Goal: Task Accomplishment & Management: Manage account settings

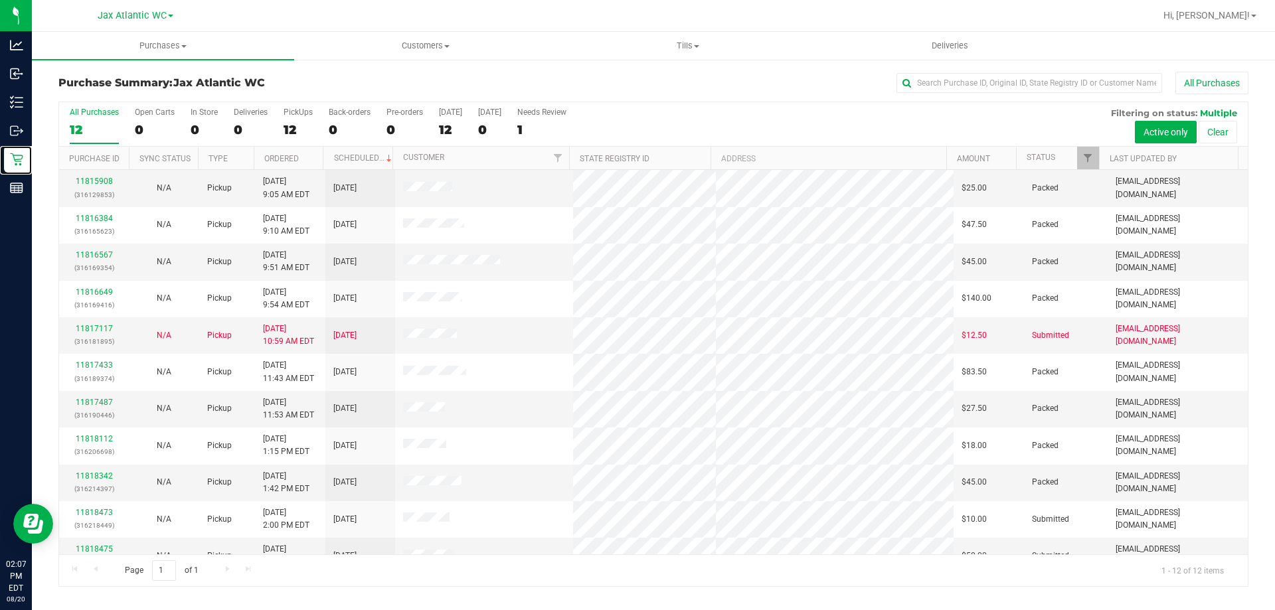
scroll to position [56, 0]
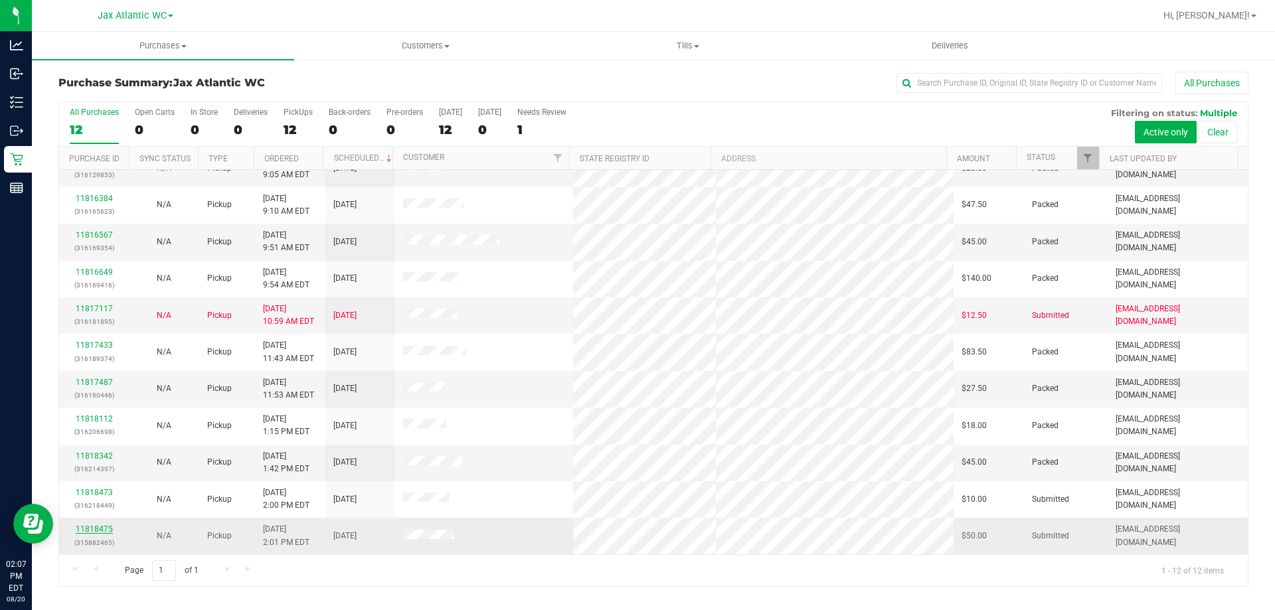
click at [98, 532] on link "11818475" at bounding box center [94, 529] width 37 height 9
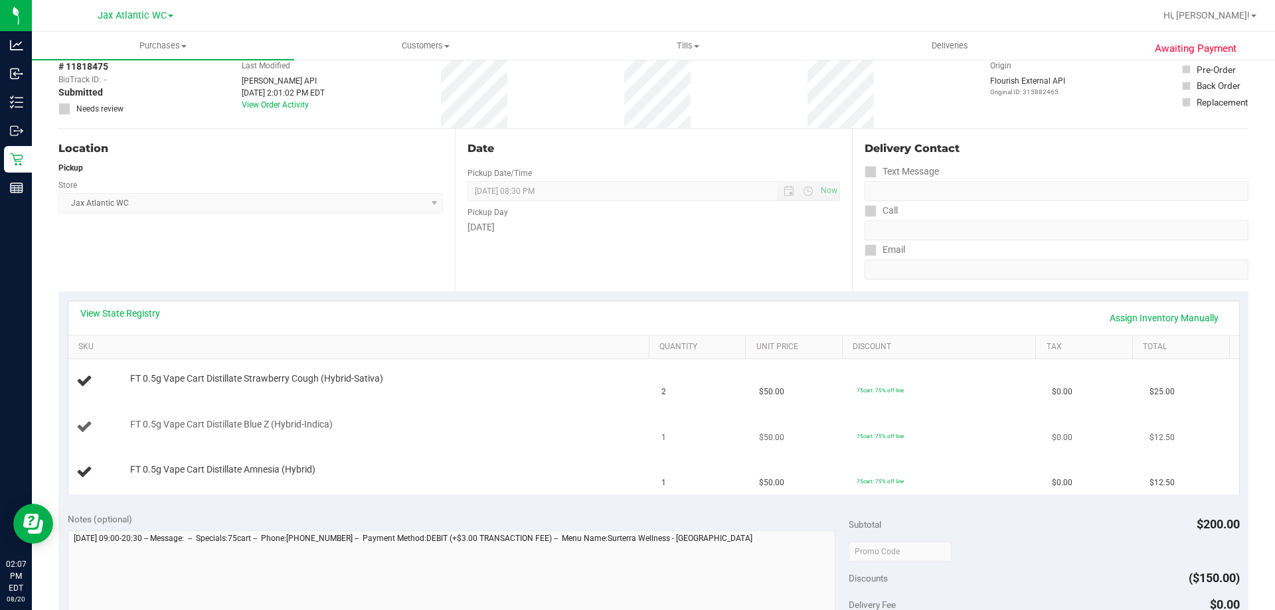
scroll to position [133, 0]
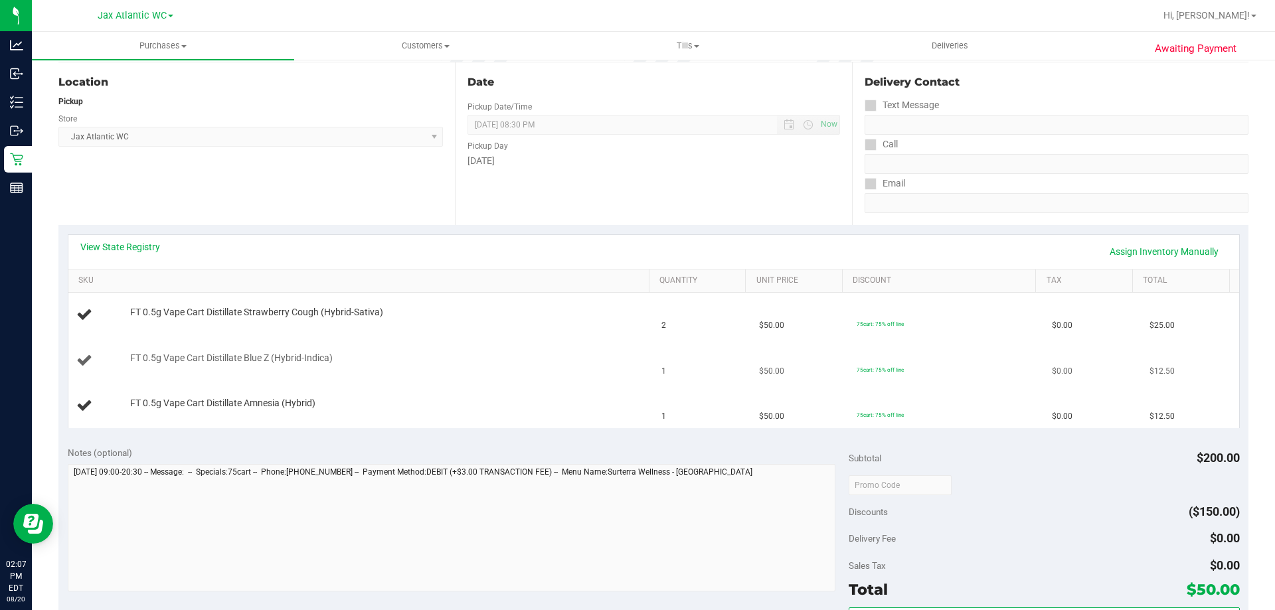
click at [531, 373] on td "FT 0.5g Vape Cart Distillate Blue Z (Hybrid-Indica)" at bounding box center [361, 361] width 586 height 45
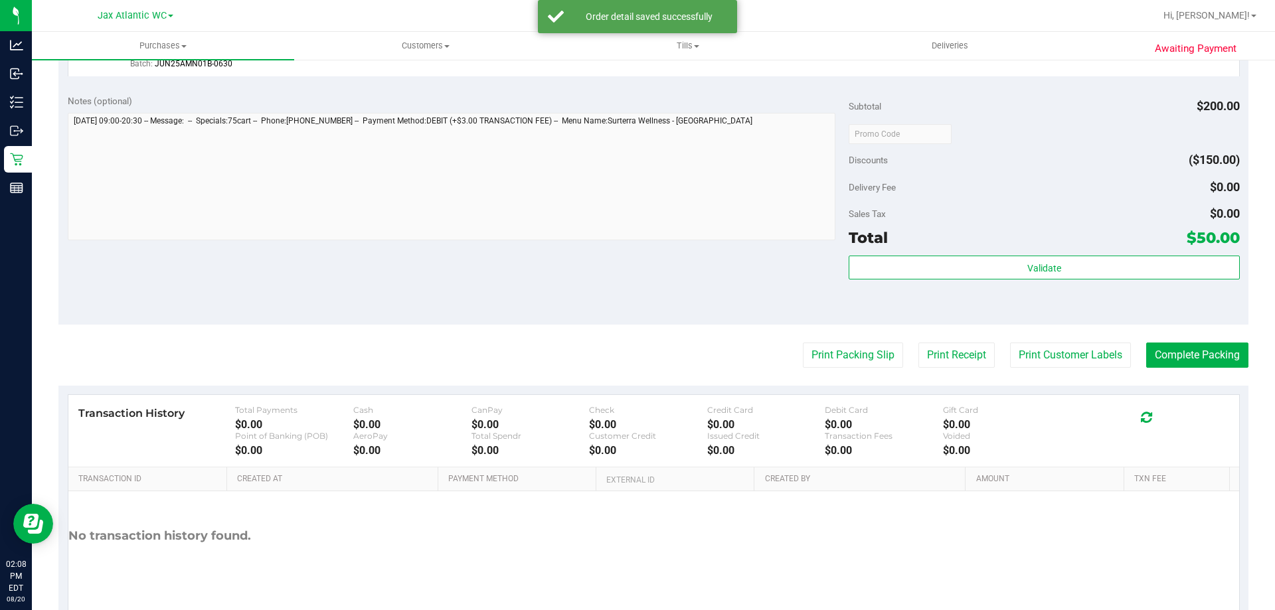
scroll to position [630, 0]
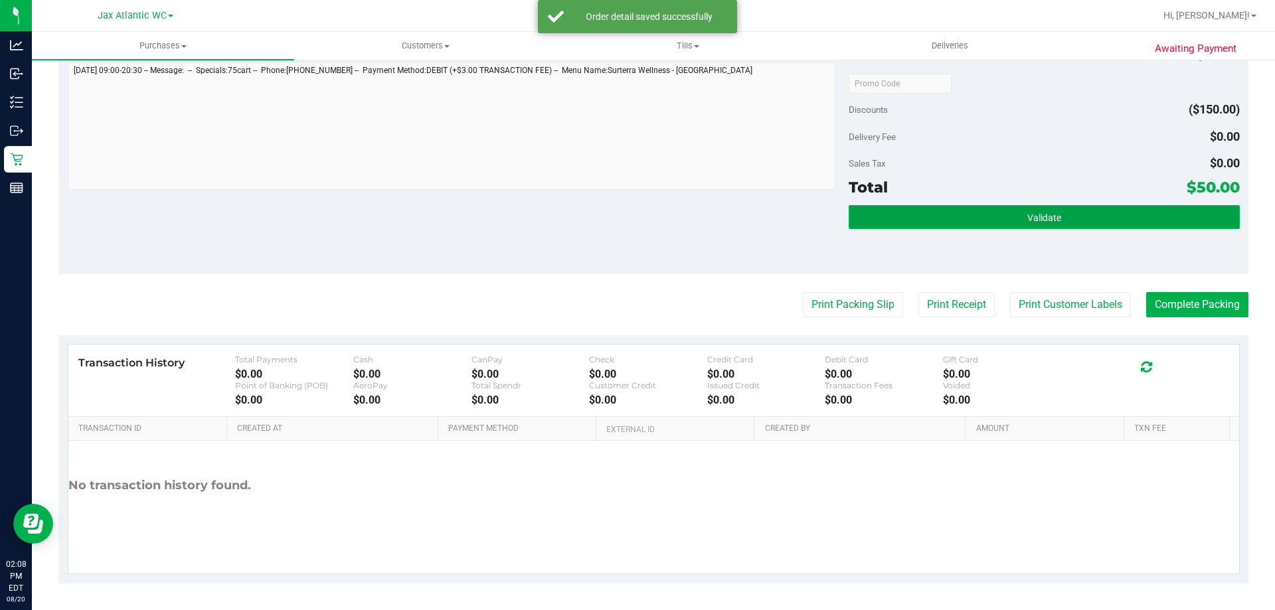
click at [1027, 222] on span "Validate" at bounding box center [1044, 218] width 34 height 11
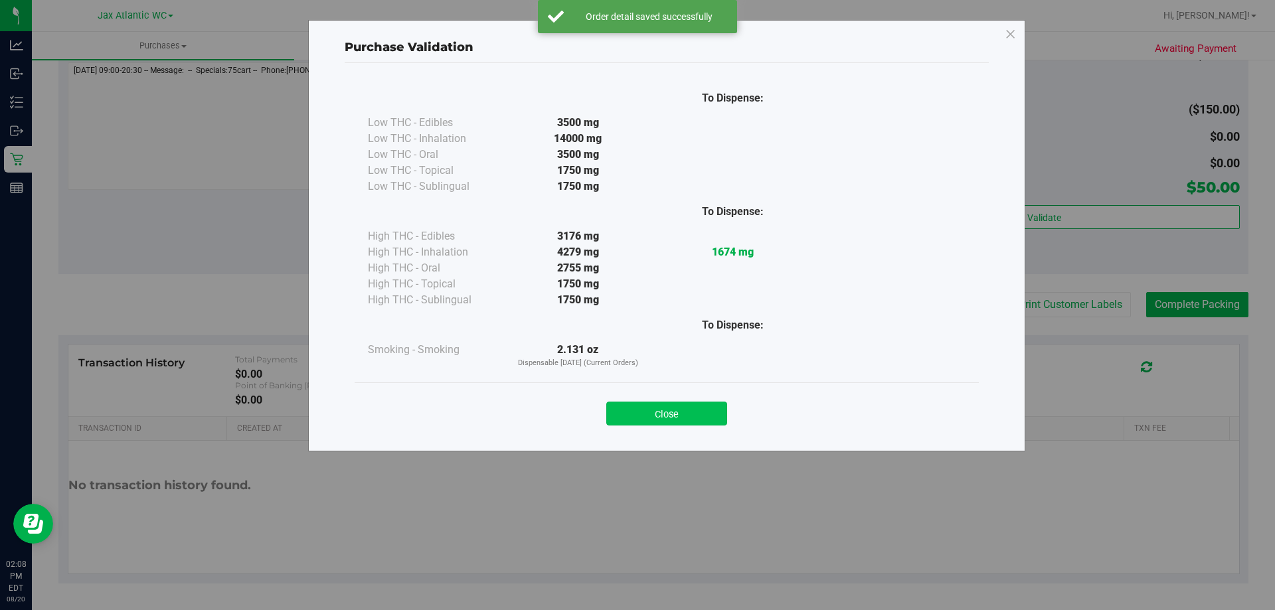
click at [696, 423] on button "Close" at bounding box center [666, 414] width 121 height 24
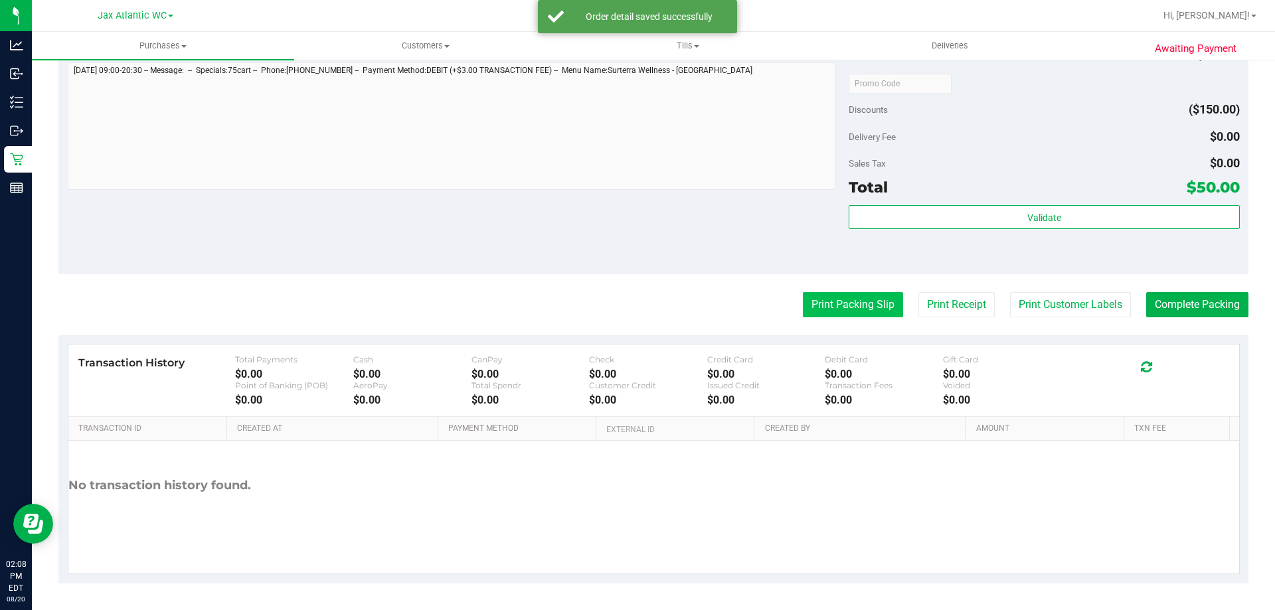
click at [812, 305] on button "Print Packing Slip" at bounding box center [853, 304] width 100 height 25
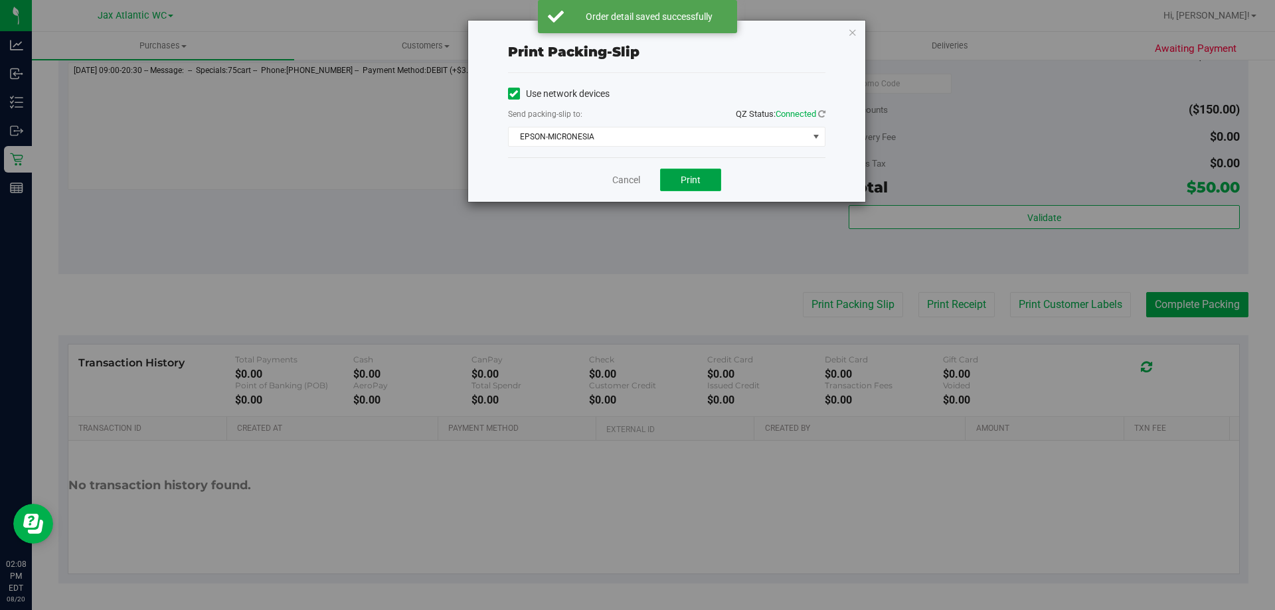
click at [687, 182] on span "Print" at bounding box center [691, 180] width 20 height 11
drag, startPoint x: 643, startPoint y: 177, endPoint x: 634, endPoint y: 177, distance: 8.7
click at [642, 177] on div "Cancel Print" at bounding box center [666, 179] width 317 height 44
click at [634, 177] on link "Cancel" at bounding box center [626, 180] width 28 height 14
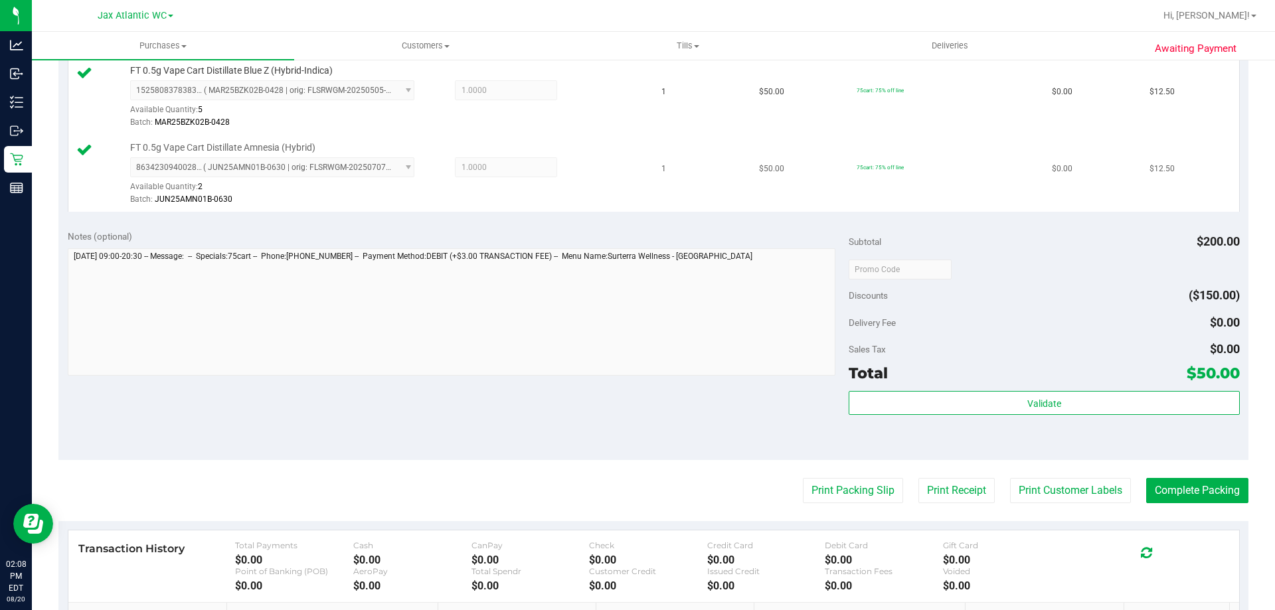
scroll to position [465, 0]
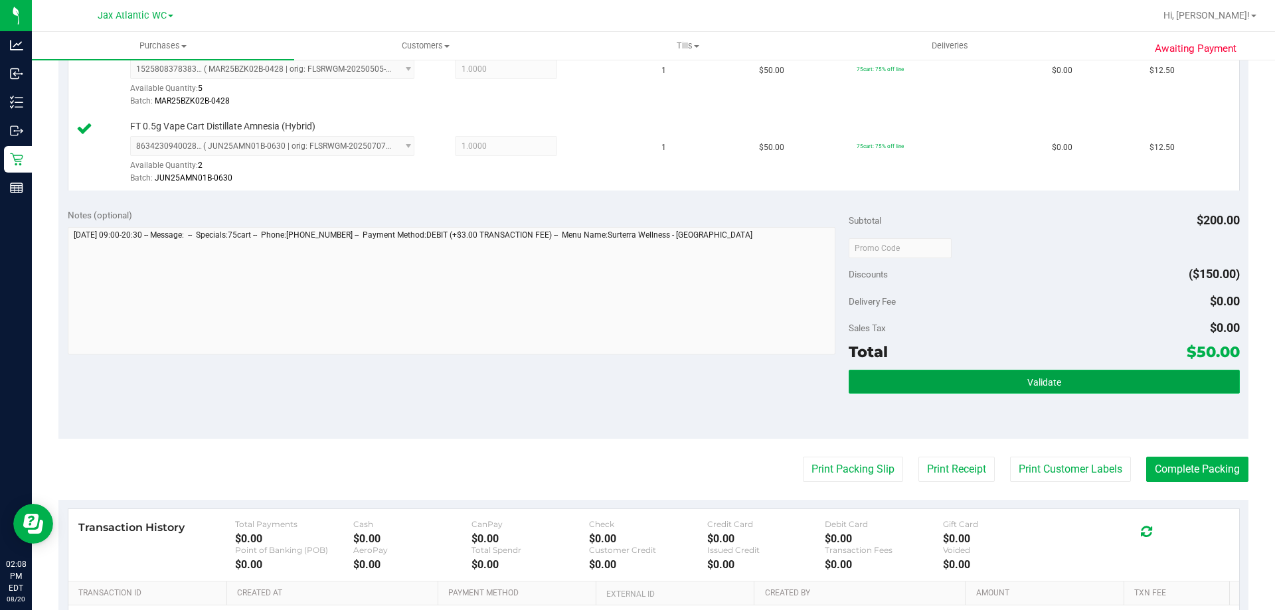
click at [943, 379] on button "Validate" at bounding box center [1044, 382] width 390 height 24
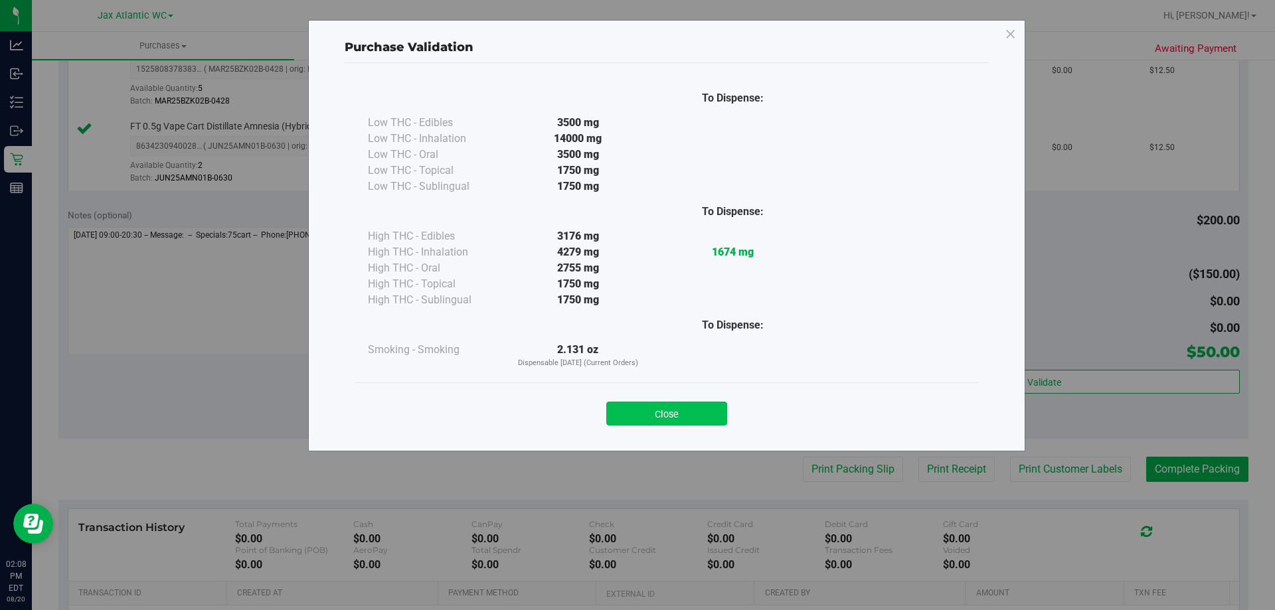
click at [695, 424] on button "Close" at bounding box center [666, 414] width 121 height 24
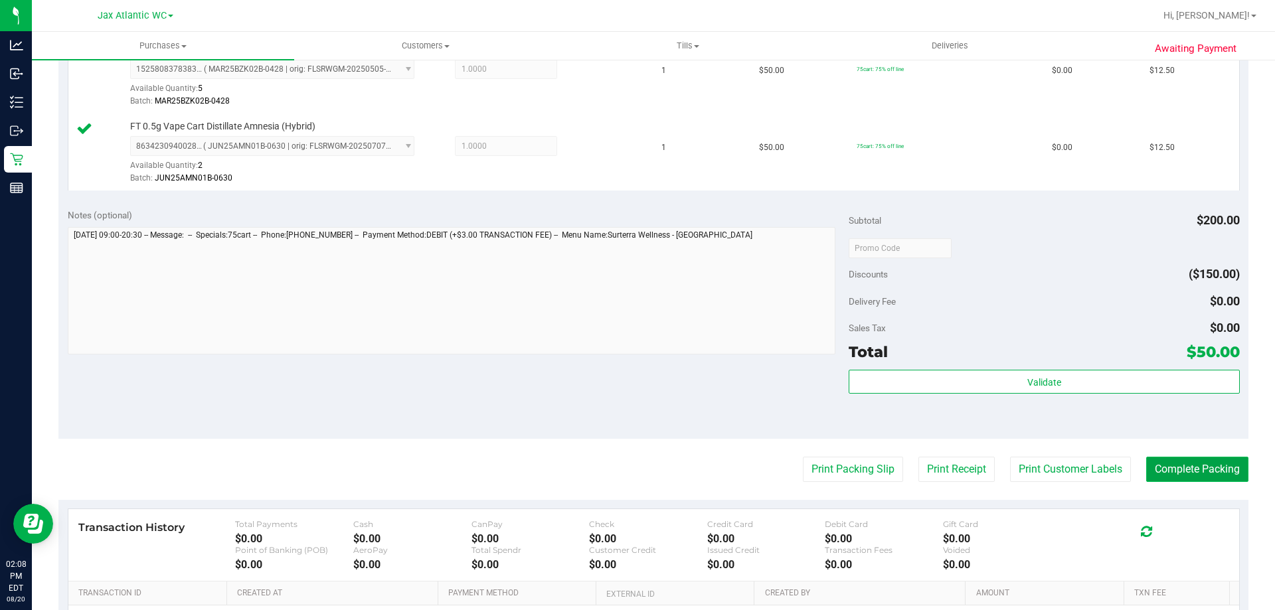
click at [1225, 475] on button "Complete Packing" at bounding box center [1197, 469] width 102 height 25
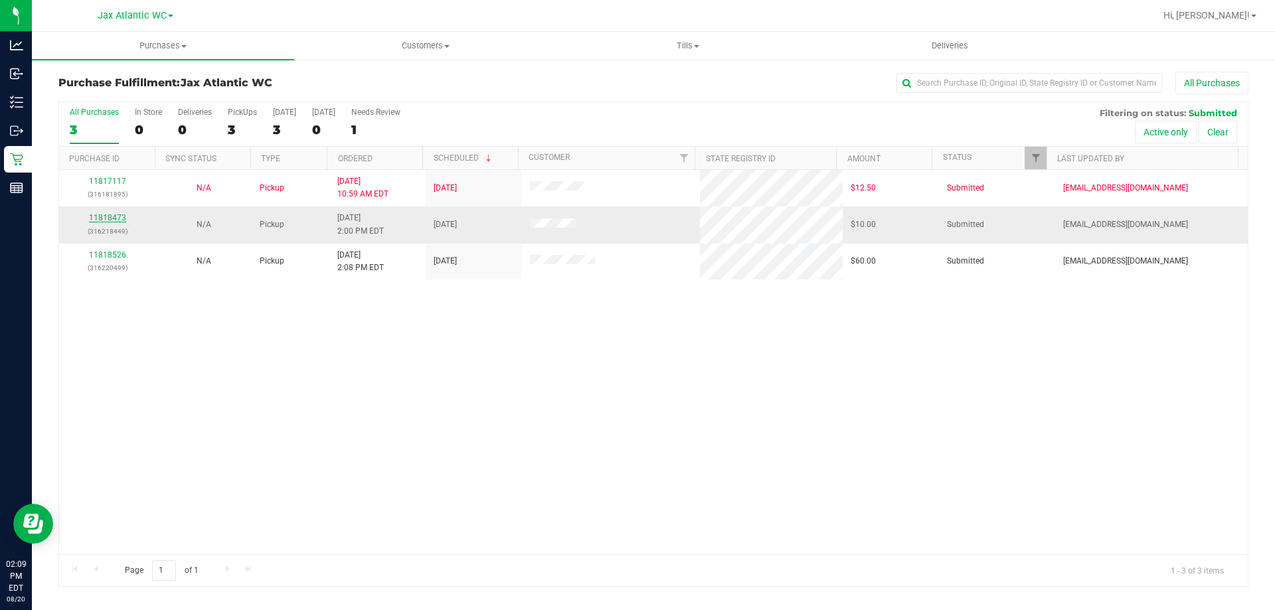
click at [120, 215] on link "11818473" at bounding box center [107, 217] width 37 height 9
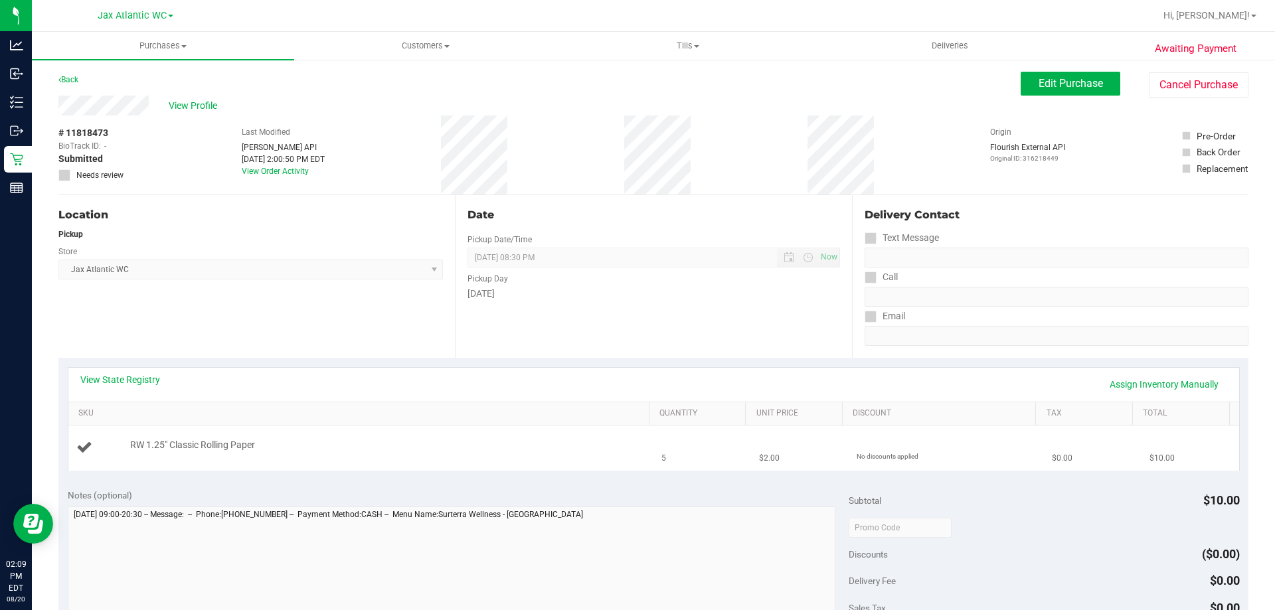
click at [451, 456] on div "RW 1.25" Classic Rolling Paper" at bounding box center [361, 448] width 570 height 18
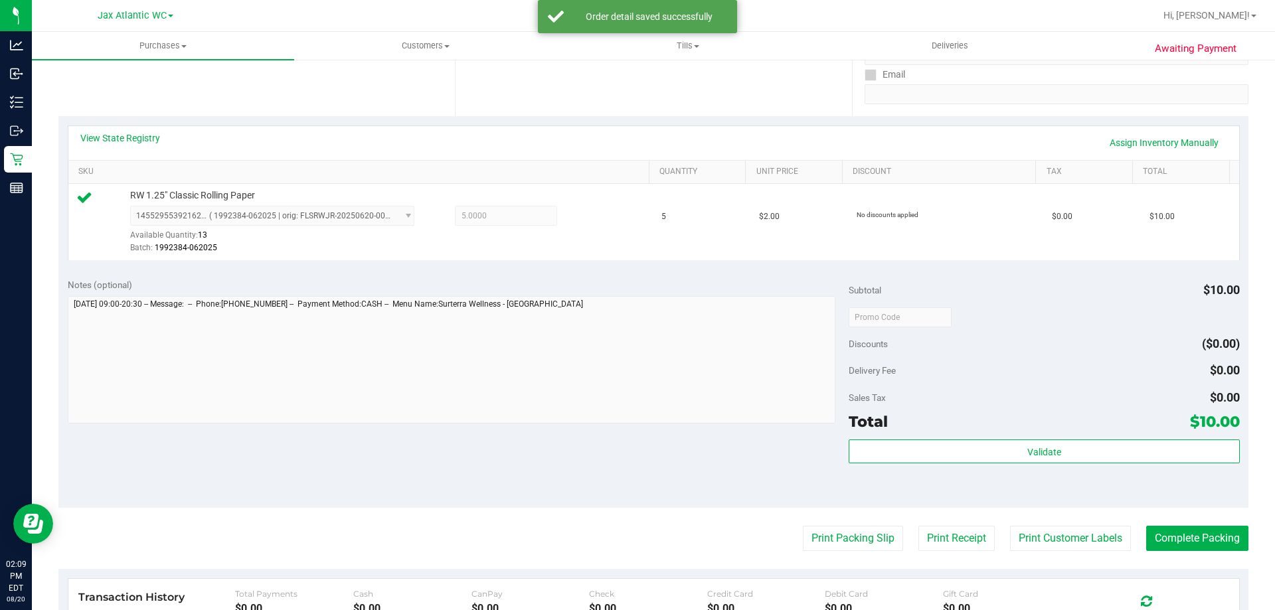
scroll to position [266, 0]
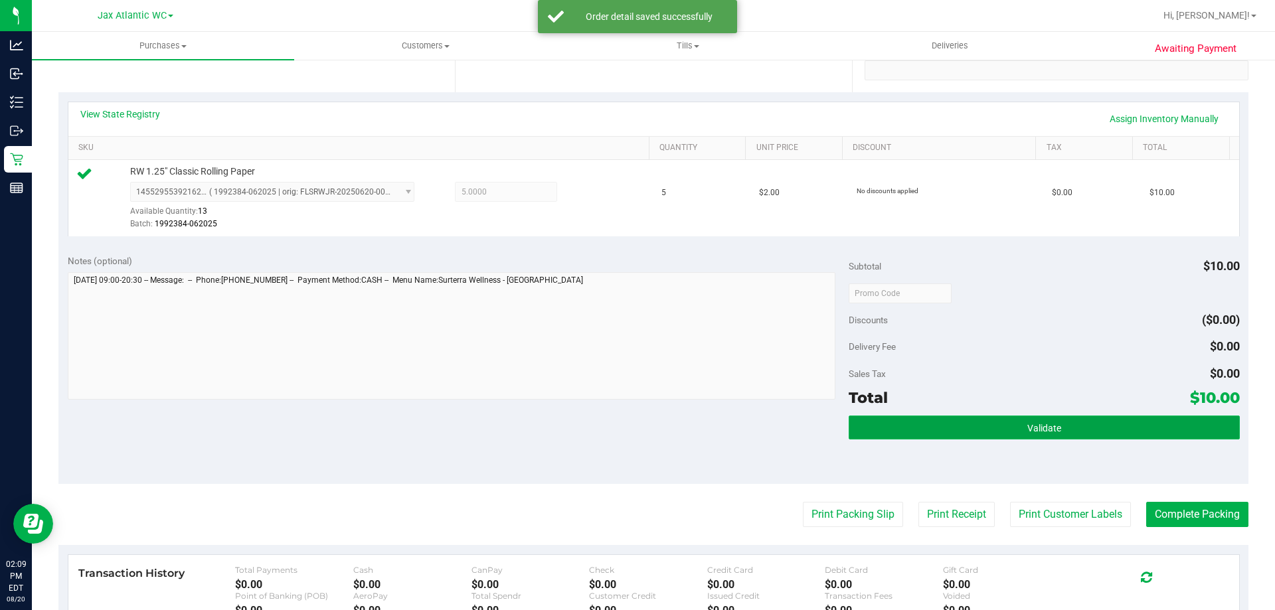
click at [920, 432] on button "Validate" at bounding box center [1044, 428] width 390 height 24
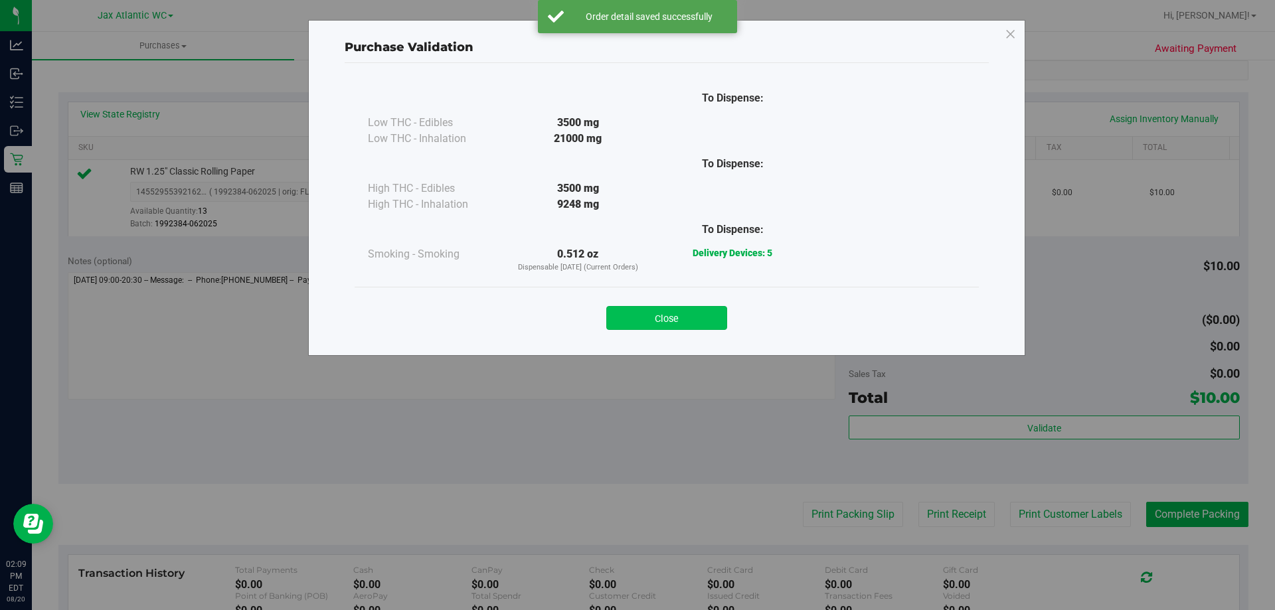
click at [675, 320] on button "Close" at bounding box center [666, 318] width 121 height 24
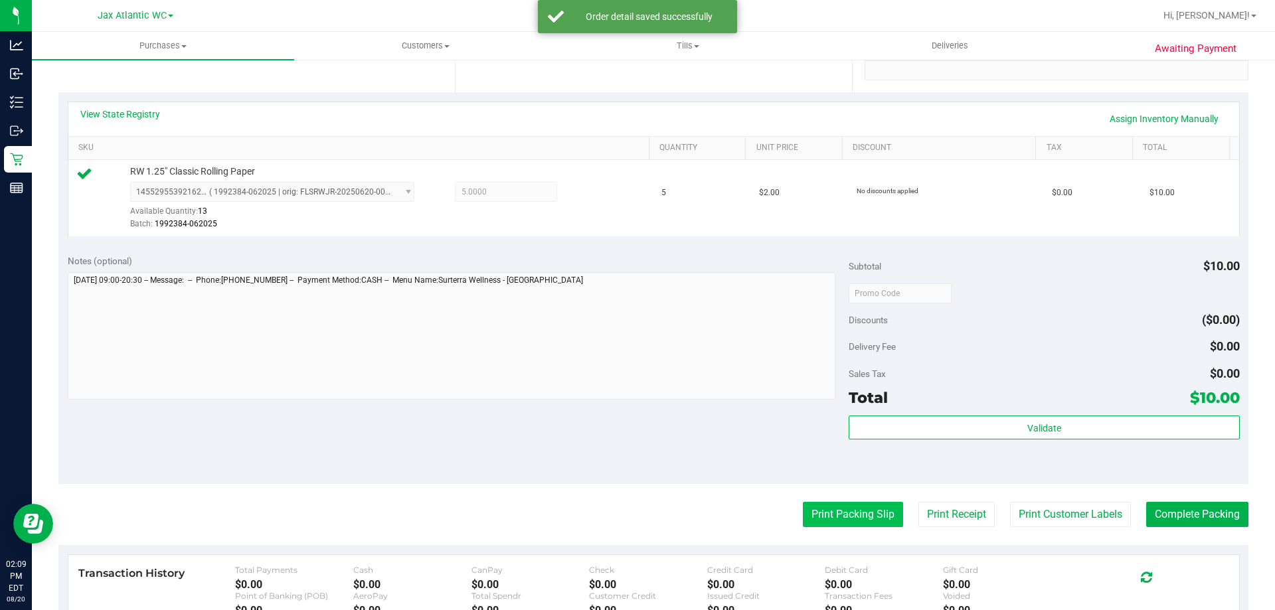
click at [833, 514] on button "Print Packing Slip" at bounding box center [853, 514] width 100 height 25
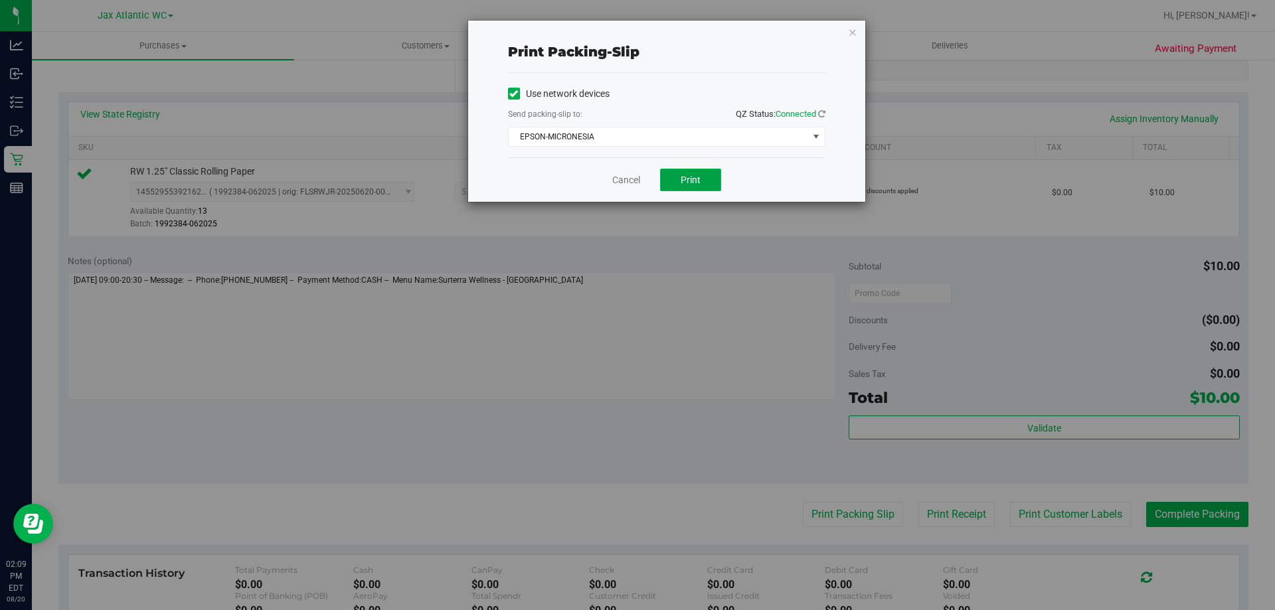
click at [687, 182] on span "Print" at bounding box center [691, 180] width 20 height 11
click at [631, 176] on link "Cancel" at bounding box center [626, 180] width 28 height 14
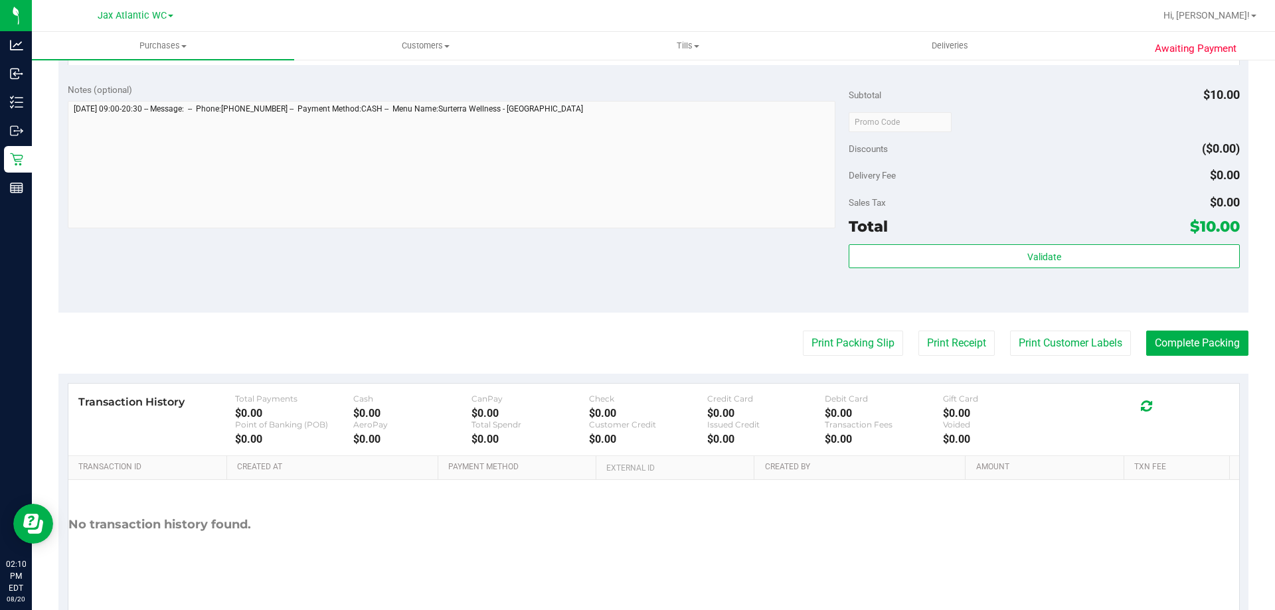
scroll to position [475, 0]
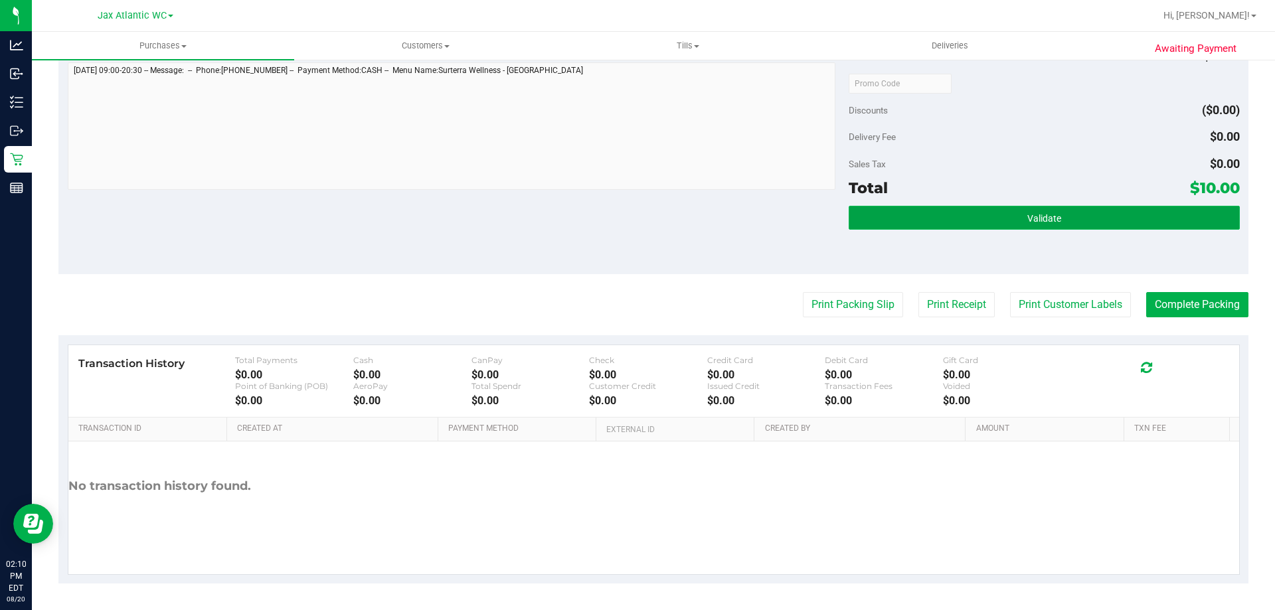
click at [958, 209] on button "Validate" at bounding box center [1044, 218] width 390 height 24
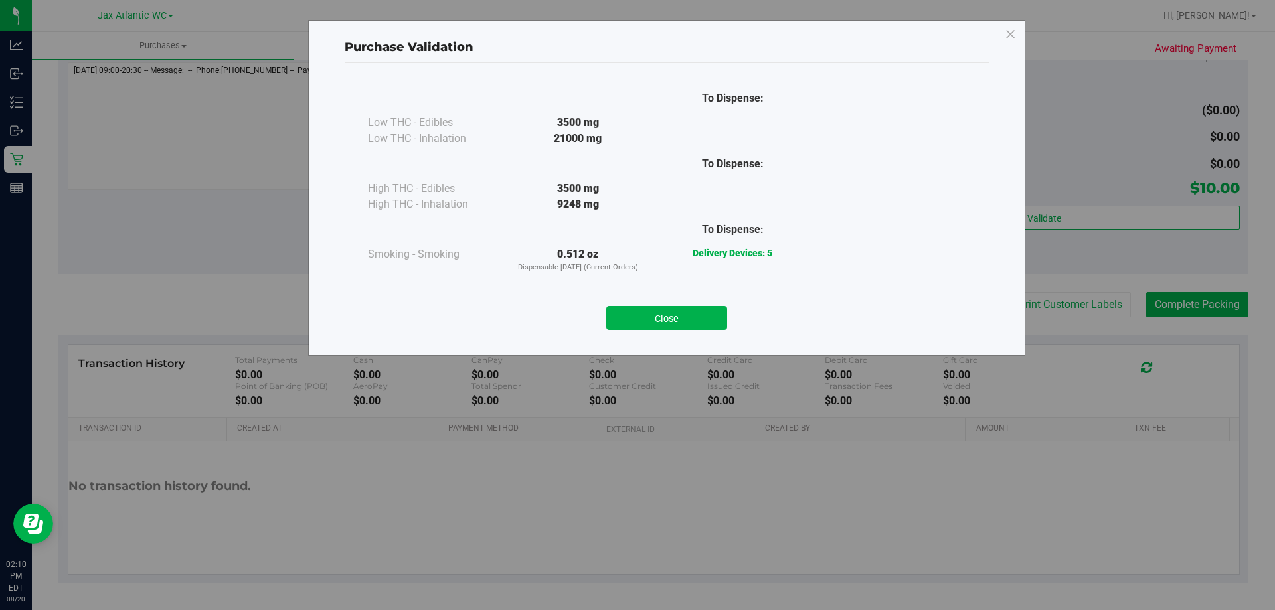
drag, startPoint x: 705, startPoint y: 321, endPoint x: 871, endPoint y: 316, distance: 166.1
click at [705, 321] on button "Close" at bounding box center [666, 318] width 121 height 24
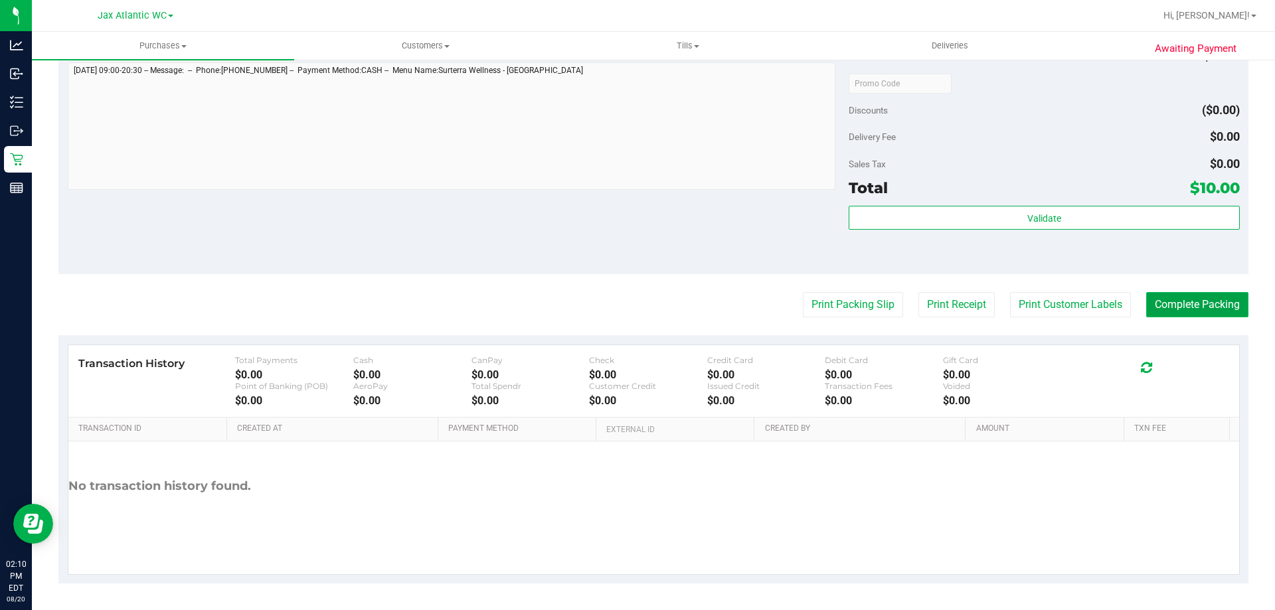
click at [1206, 300] on button "Complete Packing" at bounding box center [1197, 304] width 102 height 25
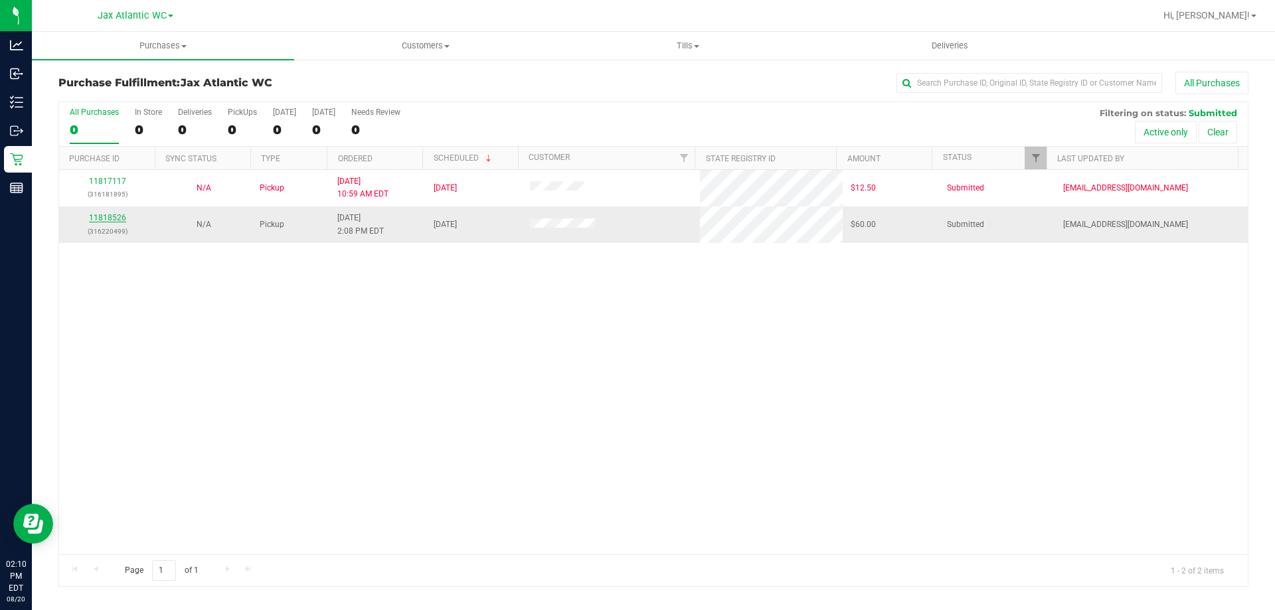
click at [99, 218] on link "11818526" at bounding box center [107, 217] width 37 height 9
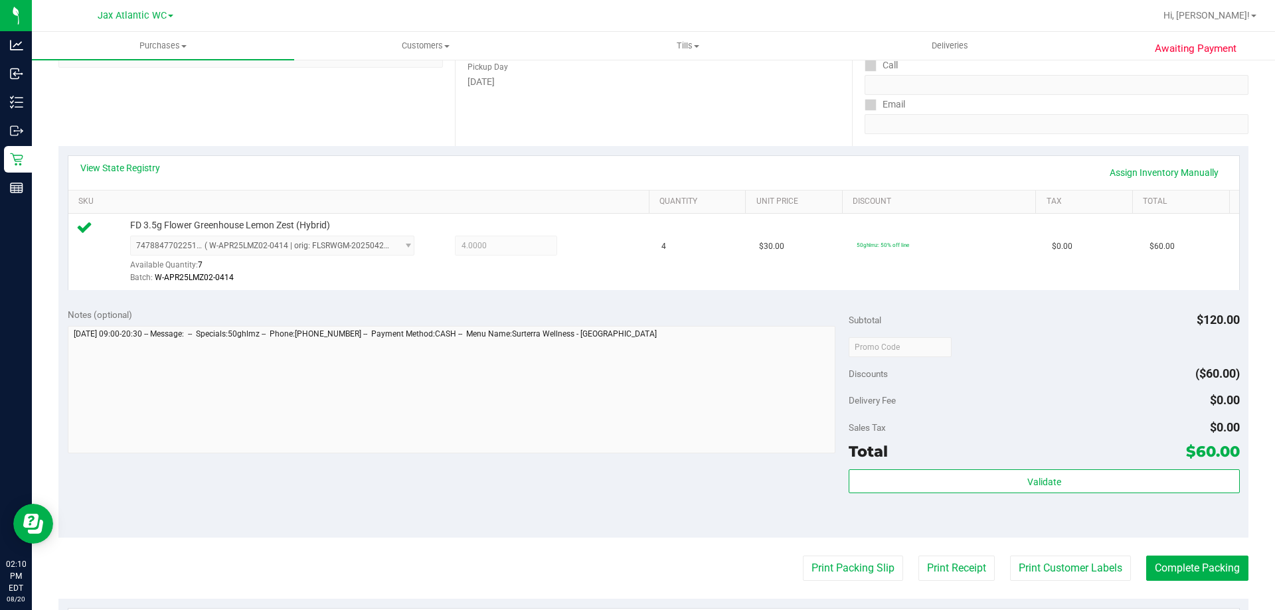
scroll to position [398, 0]
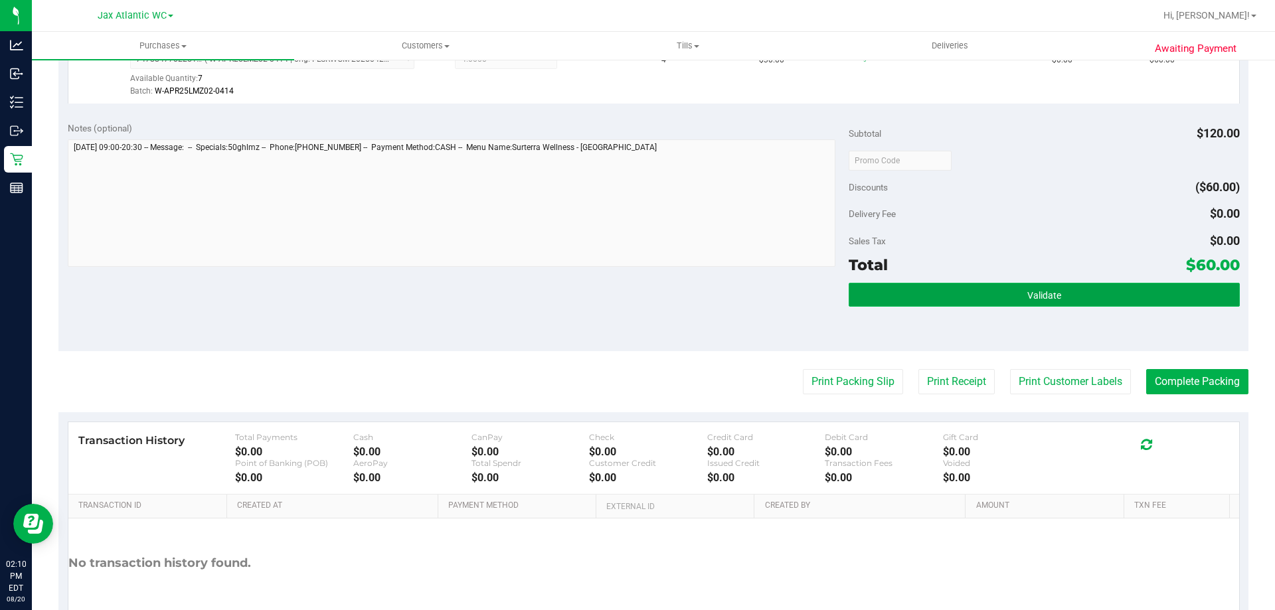
click at [1099, 306] on button "Validate" at bounding box center [1044, 295] width 390 height 24
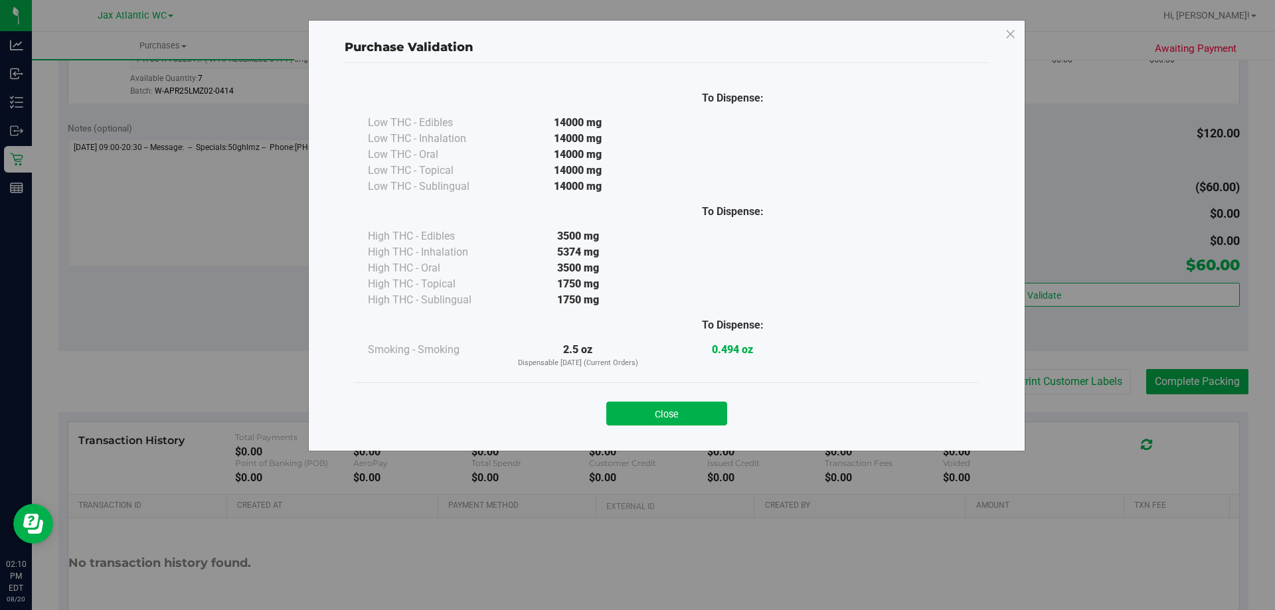
click at [668, 408] on button "Close" at bounding box center [666, 414] width 121 height 24
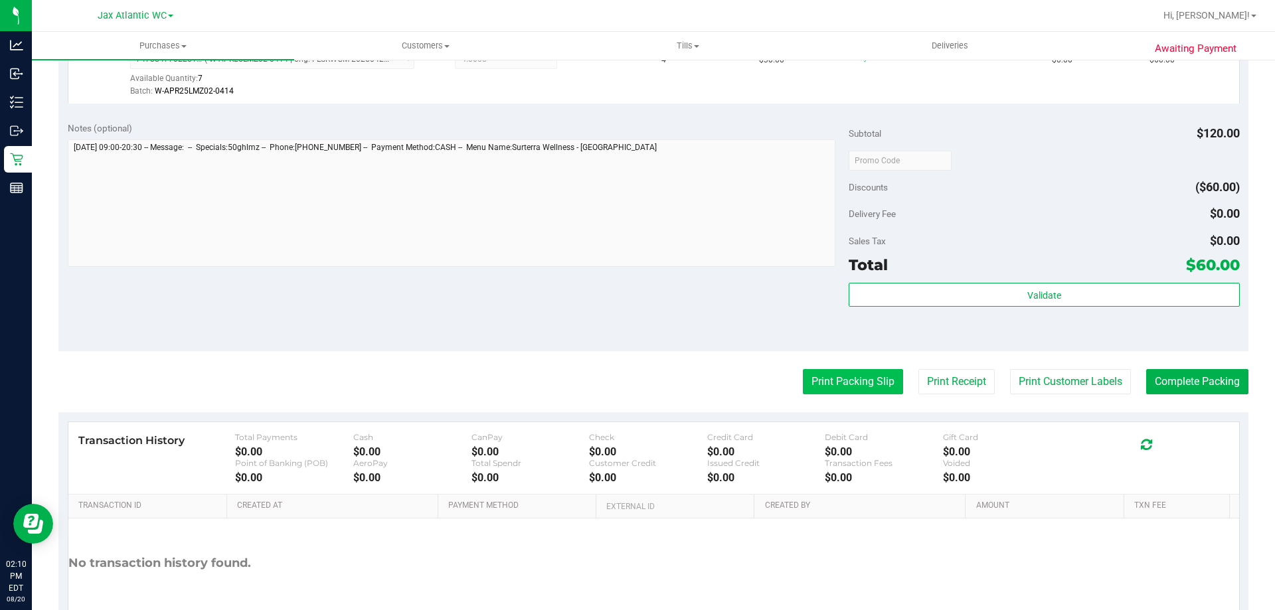
drag, startPoint x: 835, startPoint y: 413, endPoint x: 799, endPoint y: 378, distance: 50.7
click at [803, 378] on button "Print Packing Slip" at bounding box center [853, 381] width 100 height 25
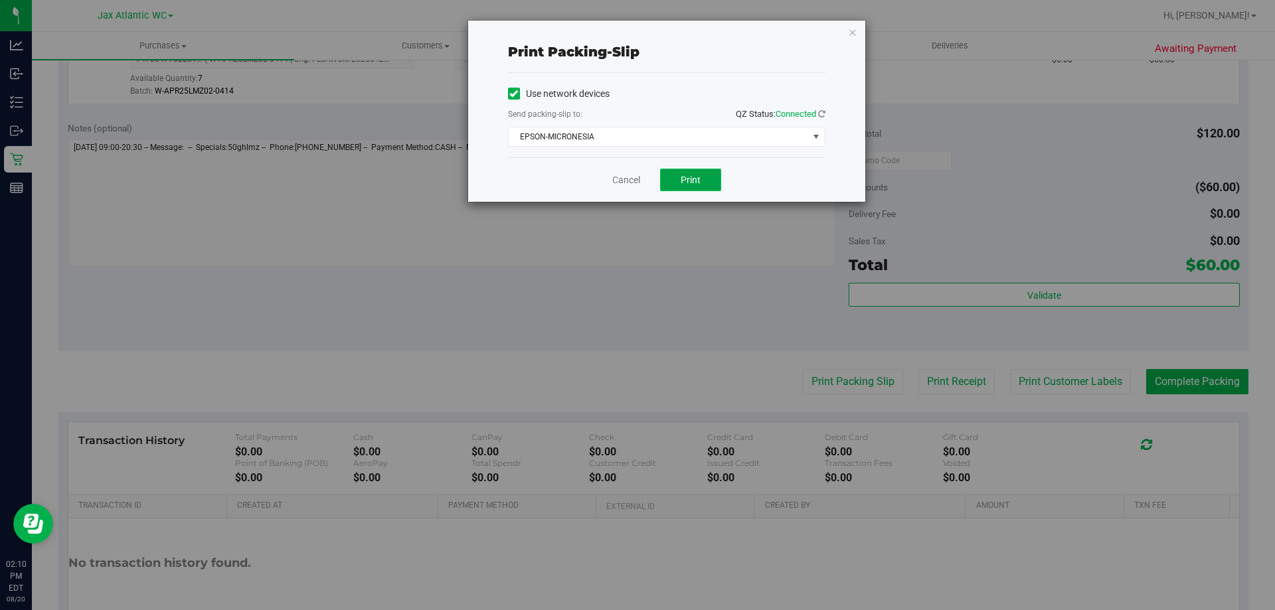
click at [691, 176] on span "Print" at bounding box center [691, 180] width 20 height 11
click at [628, 180] on link "Cancel" at bounding box center [626, 180] width 28 height 14
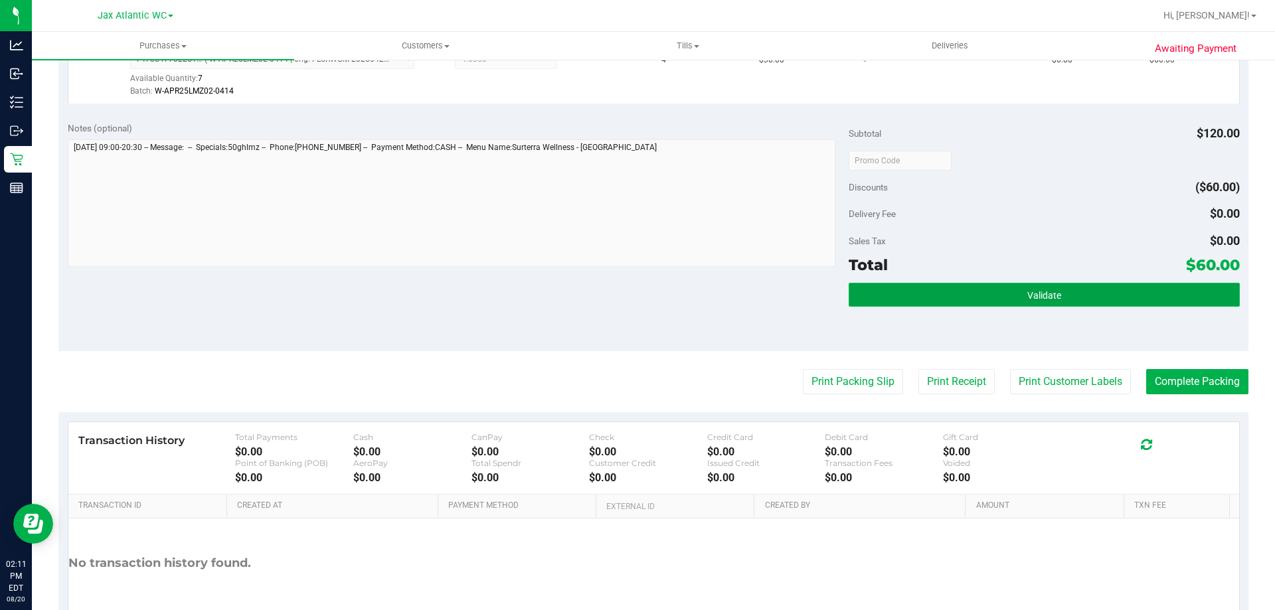
click at [970, 302] on button "Validate" at bounding box center [1044, 295] width 390 height 24
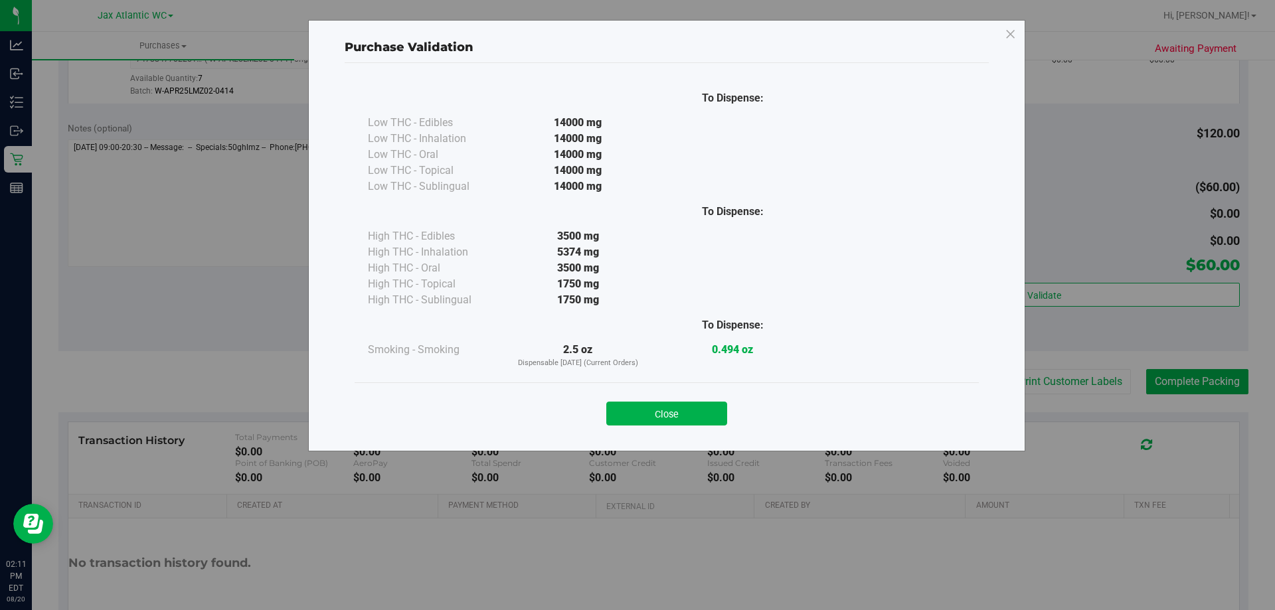
click at [693, 408] on button "Close" at bounding box center [666, 414] width 121 height 24
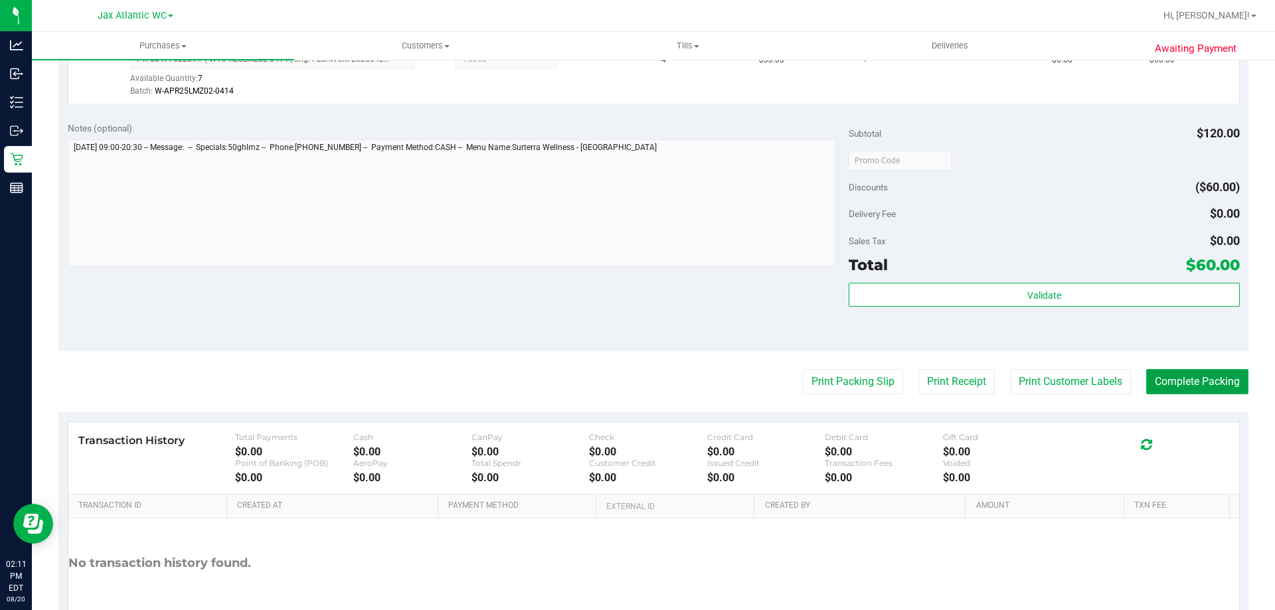
click at [1187, 385] on button "Complete Packing" at bounding box center [1197, 381] width 102 height 25
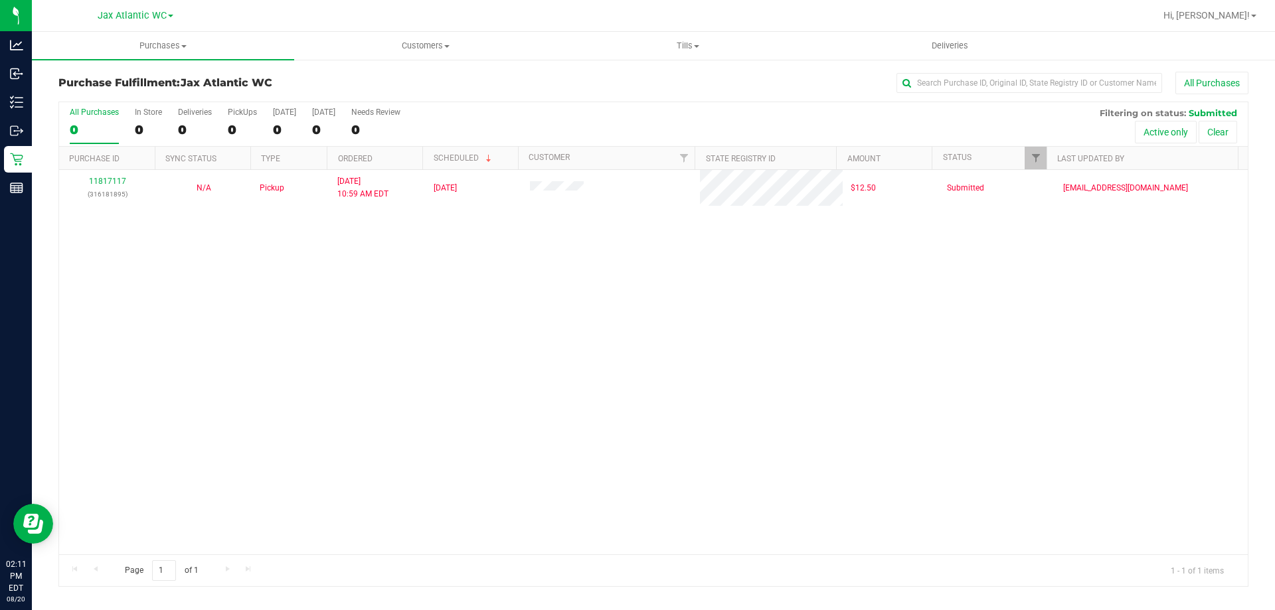
drag, startPoint x: 529, startPoint y: 376, endPoint x: 518, endPoint y: 232, distance: 143.9
click at [531, 376] on div "11817117 (316181895) N/A Pickup [DATE] 10:59 AM EDT 8/20/2025 $12.50 Submitted …" at bounding box center [653, 362] width 1189 height 385
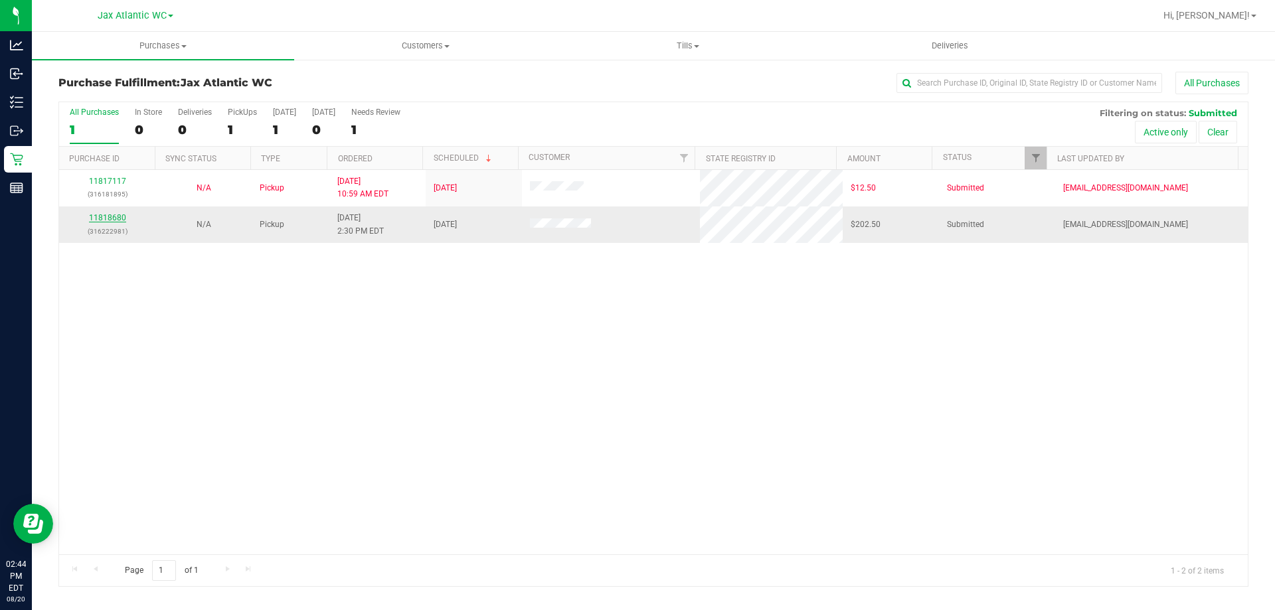
click at [111, 216] on link "11818680" at bounding box center [107, 217] width 37 height 9
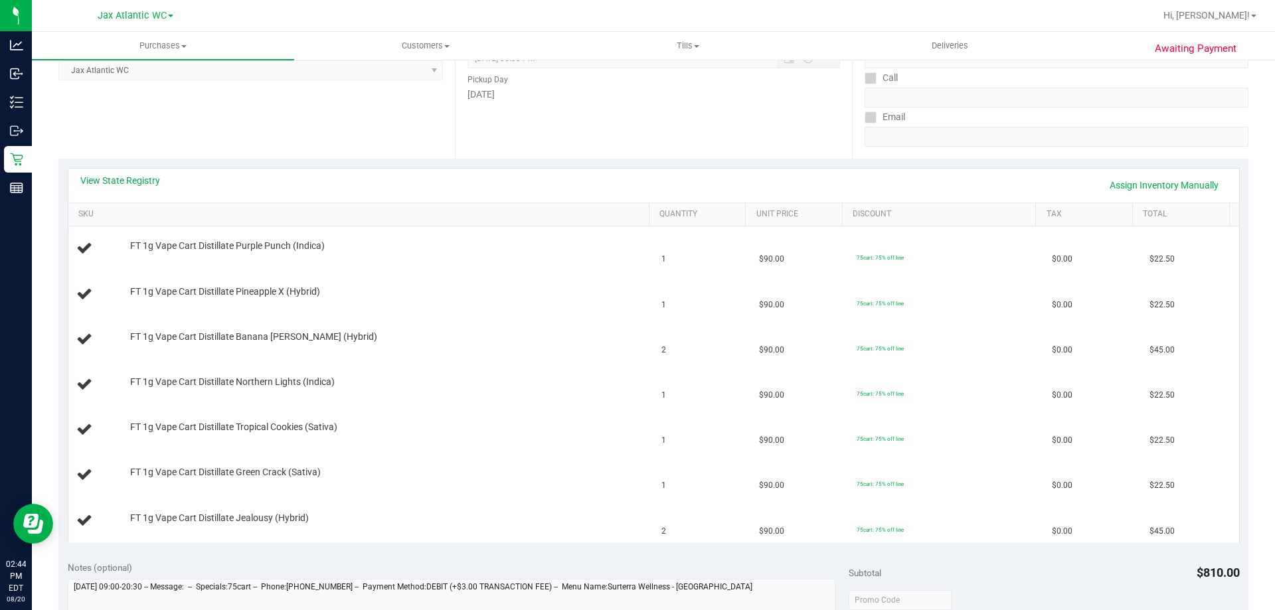
scroll to position [266, 0]
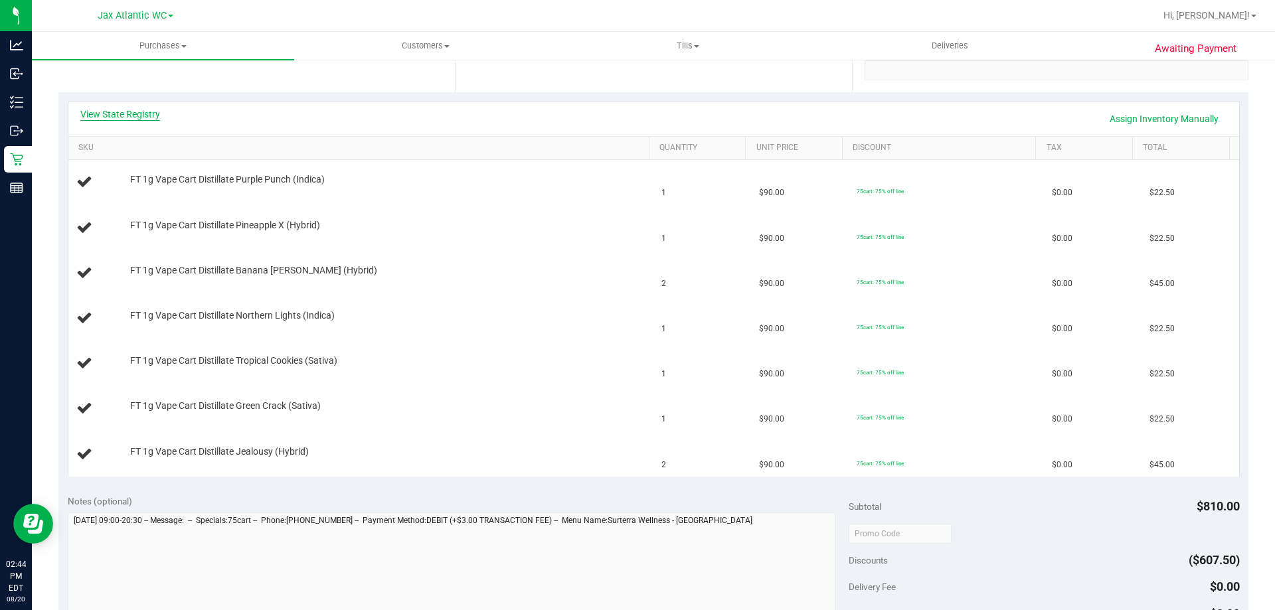
click at [134, 111] on link "View State Registry" at bounding box center [120, 114] width 80 height 13
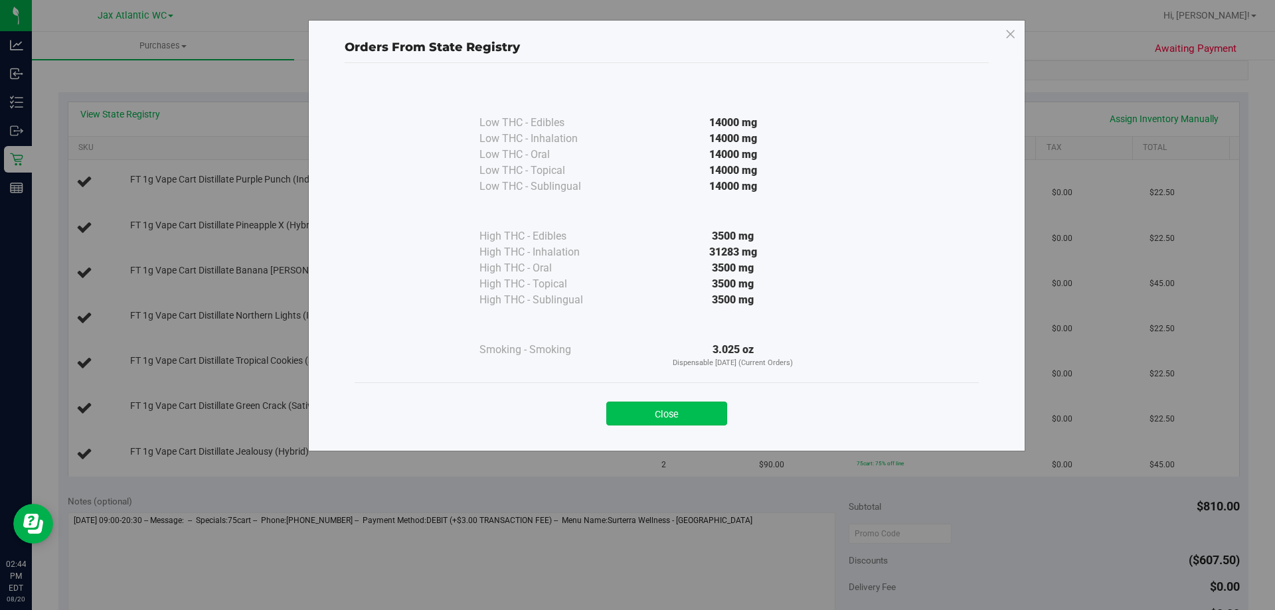
click at [630, 405] on button "Close" at bounding box center [666, 414] width 121 height 24
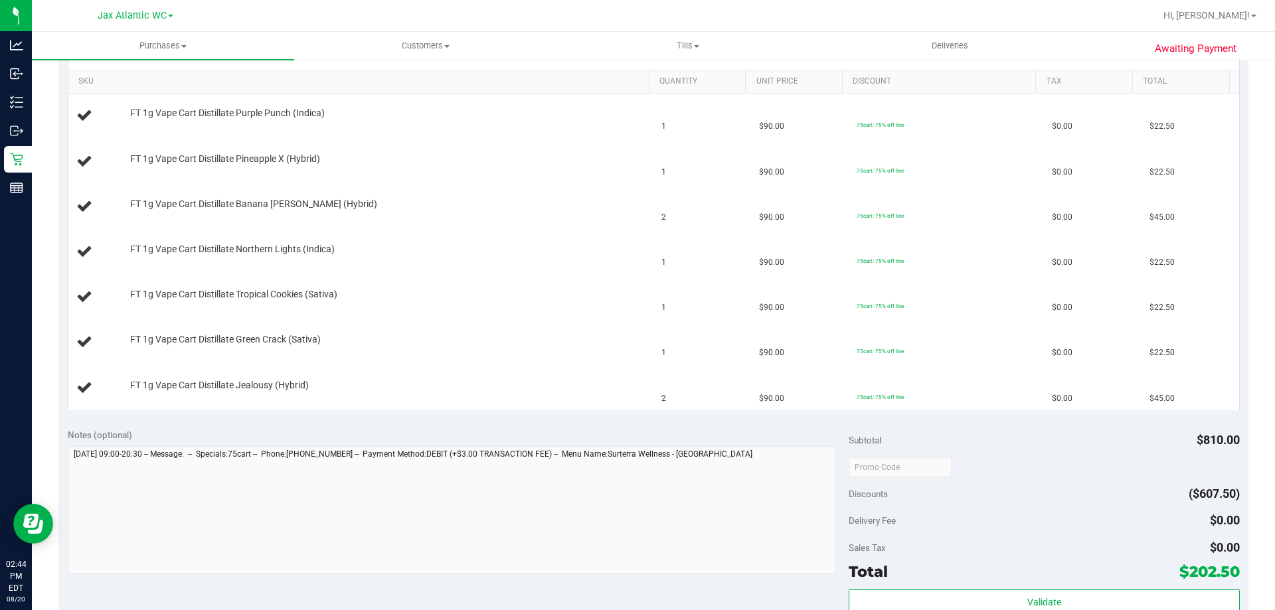
click at [452, 428] on div "Notes (optional)" at bounding box center [459, 434] width 782 height 13
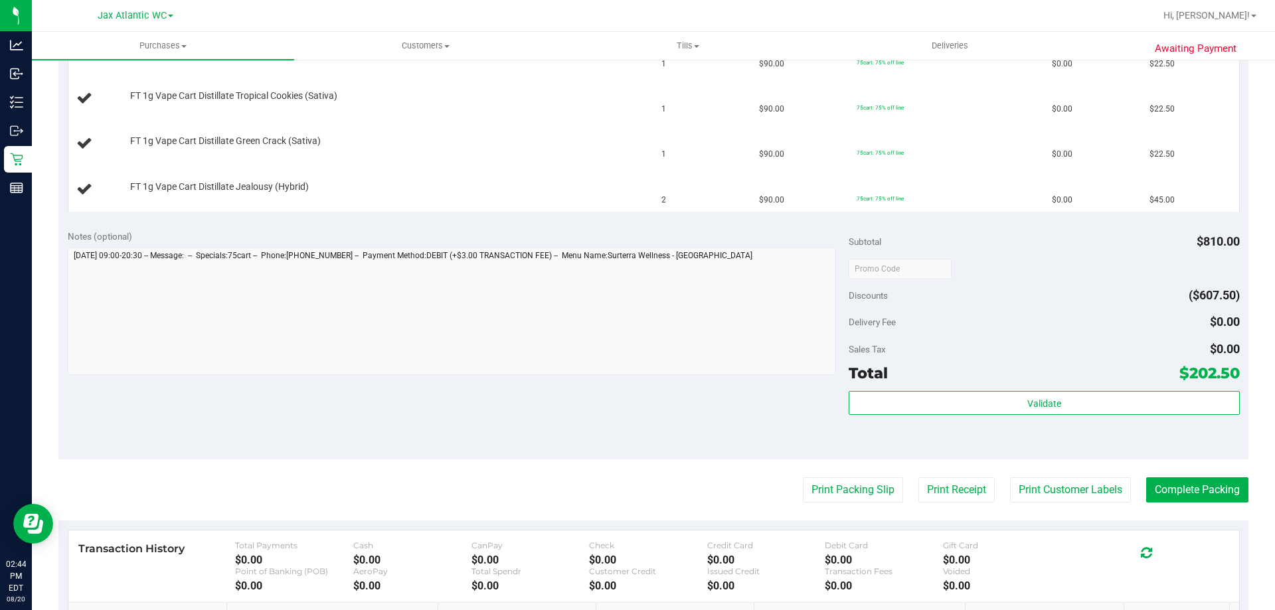
scroll to position [531, 0]
click at [829, 493] on button "Print Packing Slip" at bounding box center [853, 489] width 100 height 25
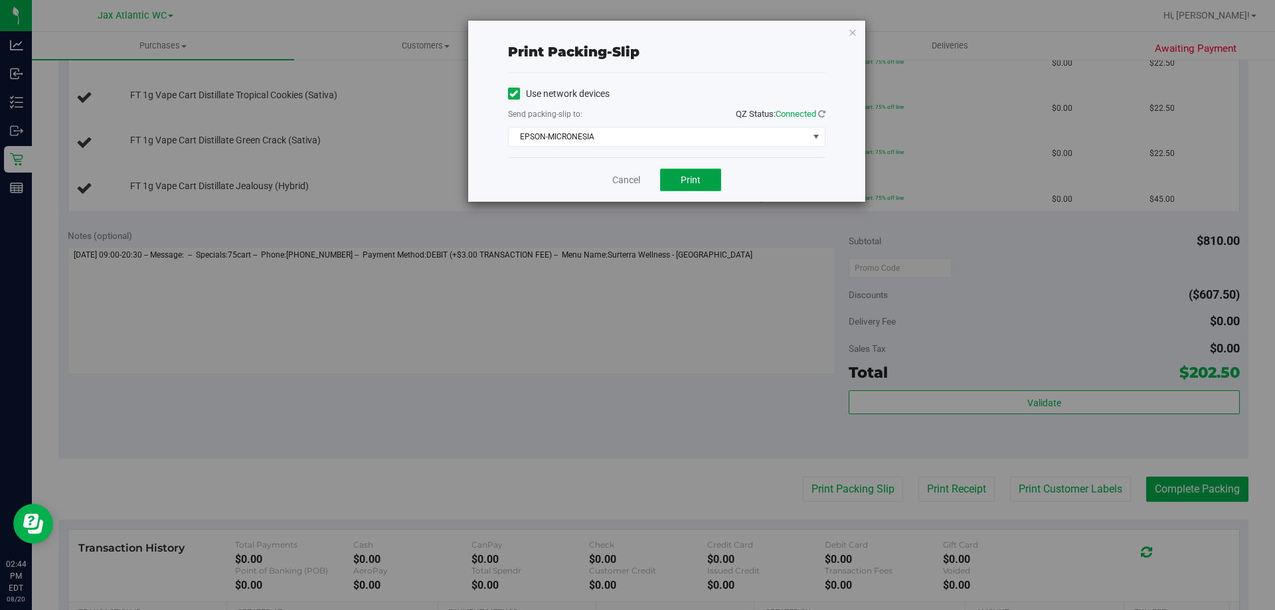
click at [673, 175] on button "Print" at bounding box center [690, 180] width 61 height 23
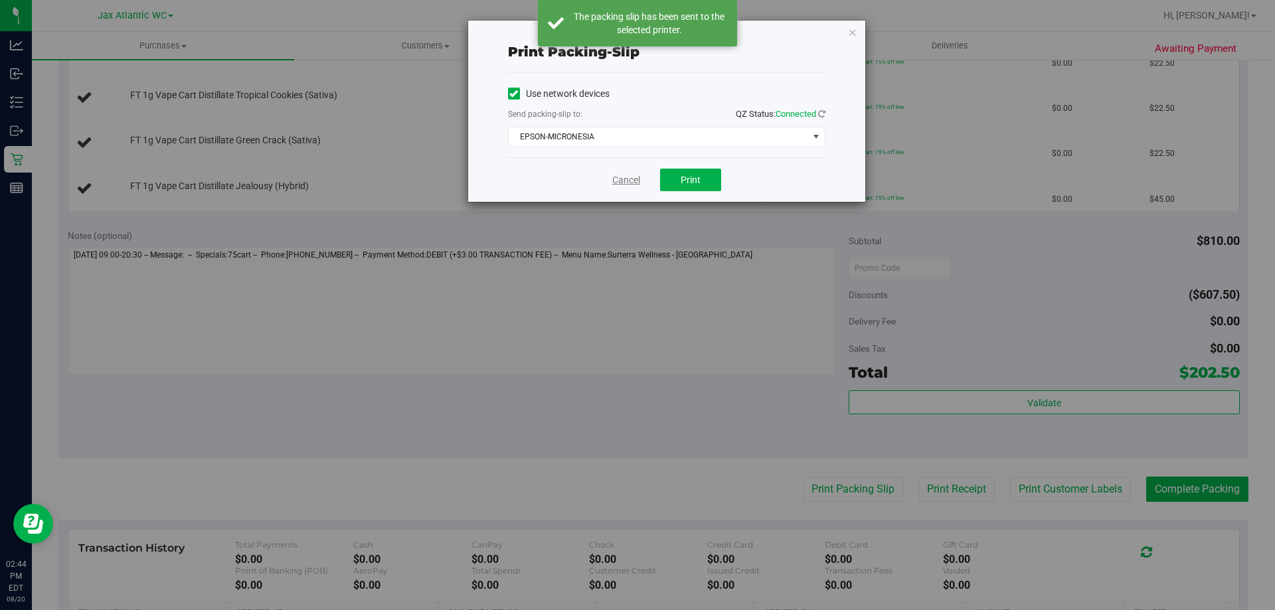
click at [614, 179] on link "Cancel" at bounding box center [626, 180] width 28 height 14
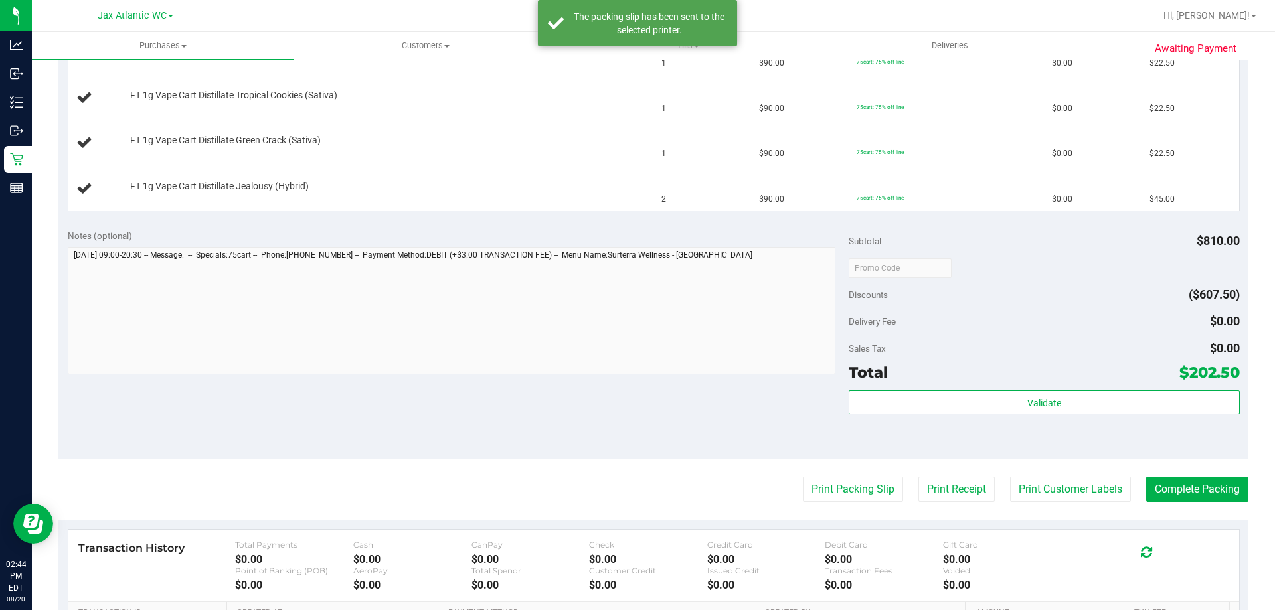
scroll to position [332, 0]
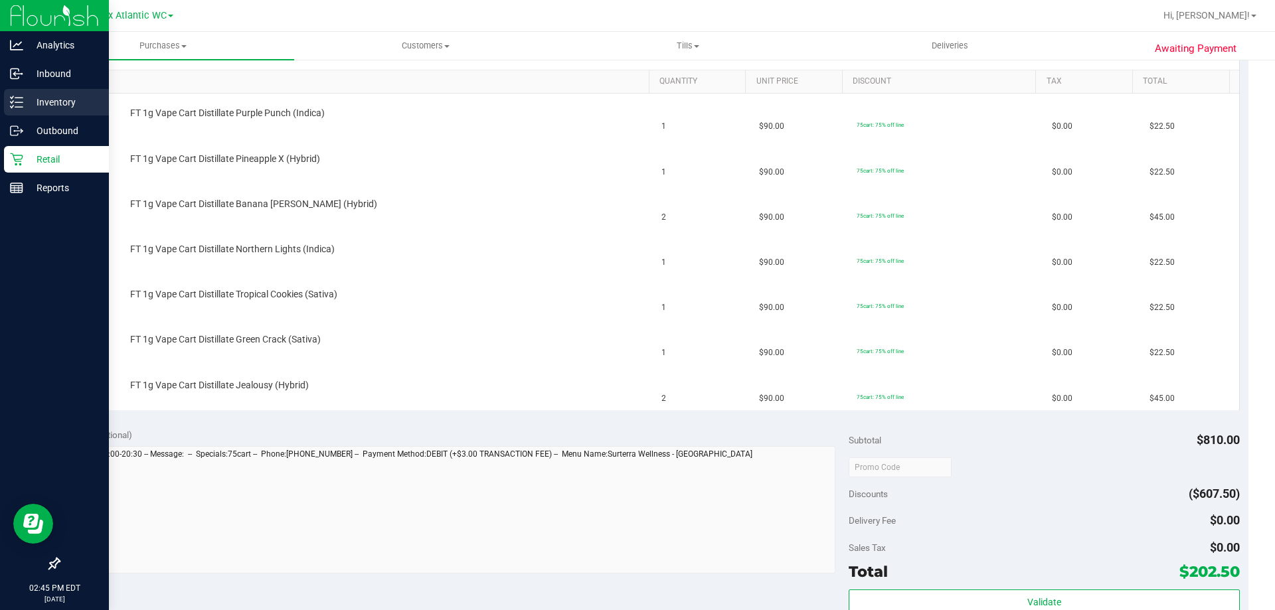
click at [21, 102] on line at bounding box center [18, 102] width 7 height 0
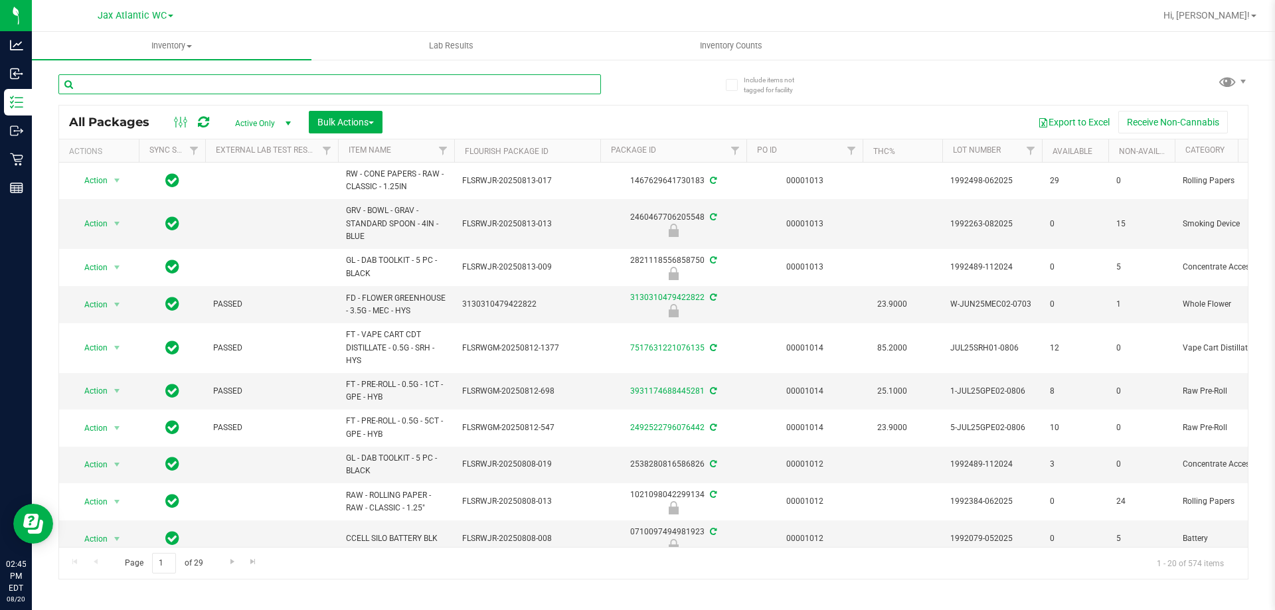
click at [359, 84] on input "text" at bounding box center [329, 84] width 543 height 20
type input "nol"
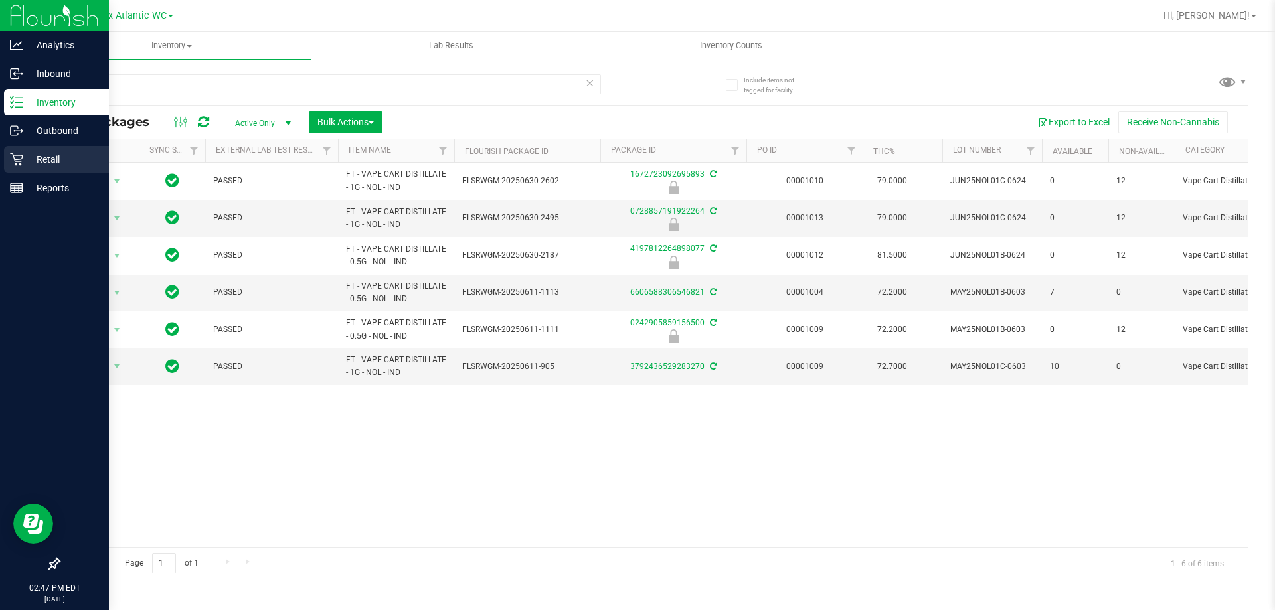
click at [22, 159] on icon at bounding box center [16, 159] width 13 height 13
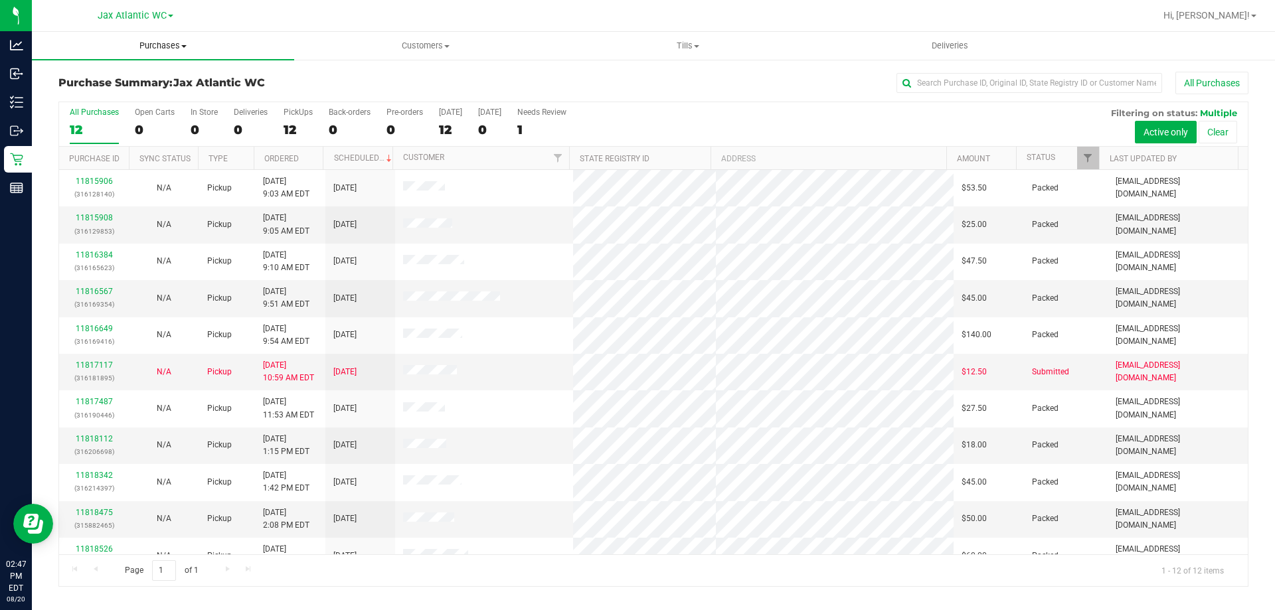
click at [162, 54] on uib-tab-heading "Purchases Summary of purchases Fulfillment All purchases" at bounding box center [163, 46] width 262 height 28
click at [108, 94] on span "Fulfillment" at bounding box center [73, 95] width 82 height 11
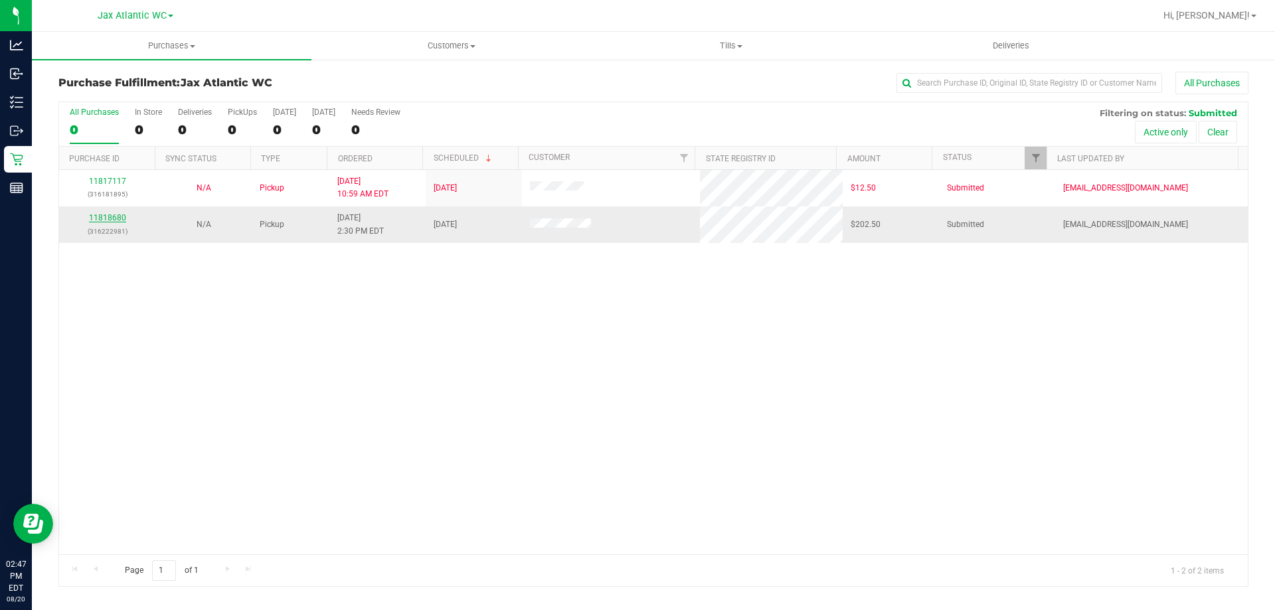
click at [96, 218] on link "11818680" at bounding box center [107, 217] width 37 height 9
